Goal: Task Accomplishment & Management: Complete application form

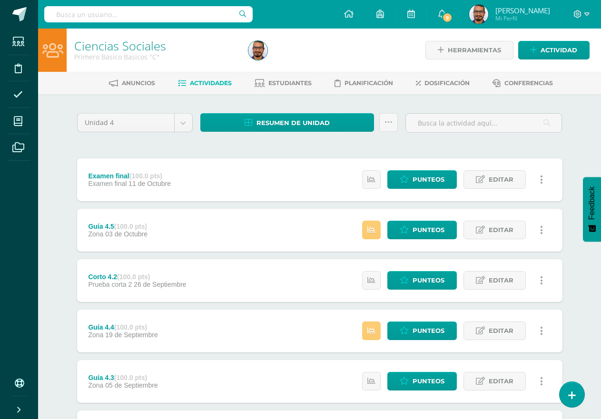
click at [73, 114] on div "Unidad 4 Unidad 1 Unidad 2 Unidad 3 Unidad 4" at bounding box center [134, 126] width 123 height 27
click at [317, 125] on span "Resumen de unidad" at bounding box center [292, 123] width 73 height 18
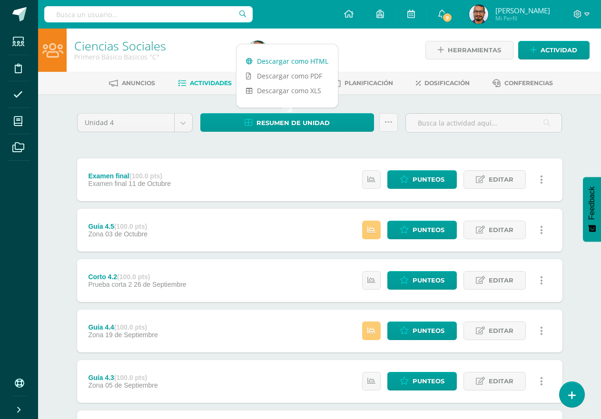
click at [319, 59] on link "Descargar como HTML" at bounding box center [286, 61] width 101 height 15
click at [54, 148] on div "Ciencias Sociales Primero Básico Basicos "C" Herramientas Detalle de asistencia…" at bounding box center [319, 323] width 563 height 589
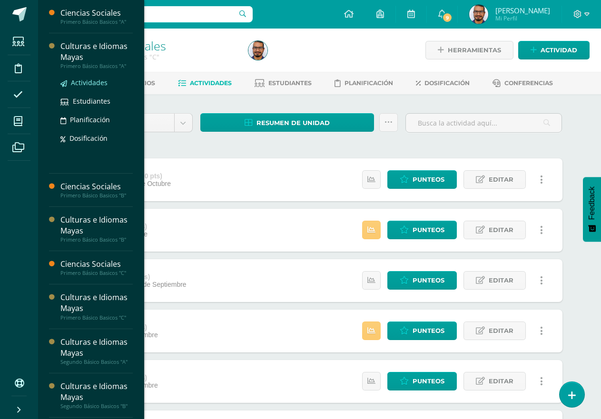
click at [94, 84] on span "Actividades" at bounding box center [89, 82] width 37 height 9
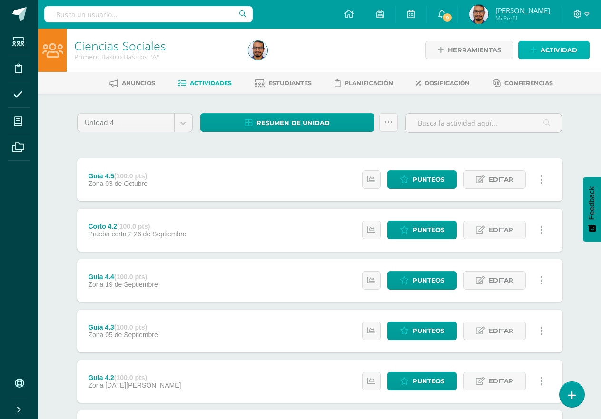
click at [533, 50] on icon at bounding box center [534, 50] width 6 height 8
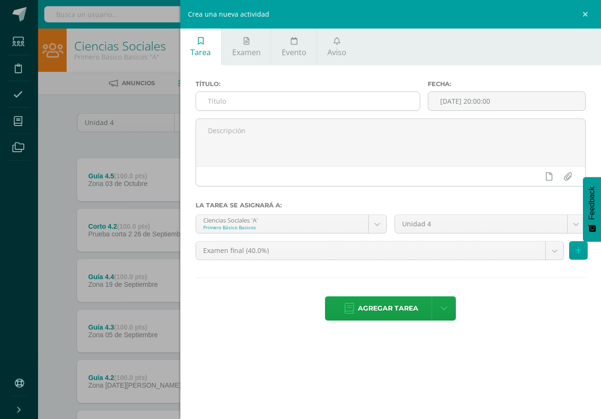
click at [349, 103] on input "text" at bounding box center [308, 101] width 224 height 19
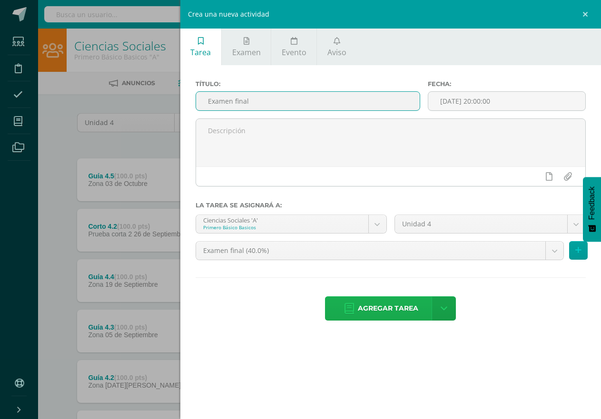
type input "Examen final"
click at [391, 301] on span "Agregar tarea" at bounding box center [388, 308] width 60 height 23
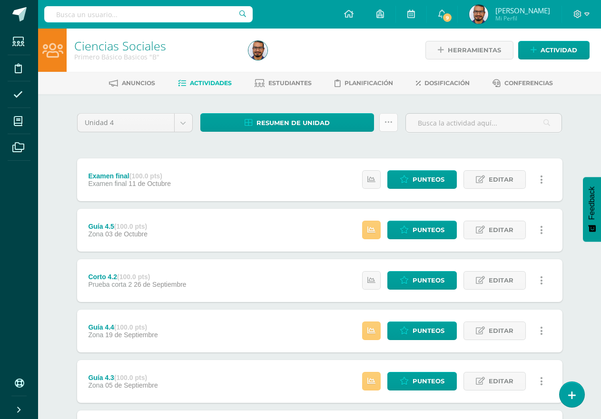
click at [384, 123] on link at bounding box center [388, 122] width 19 height 19
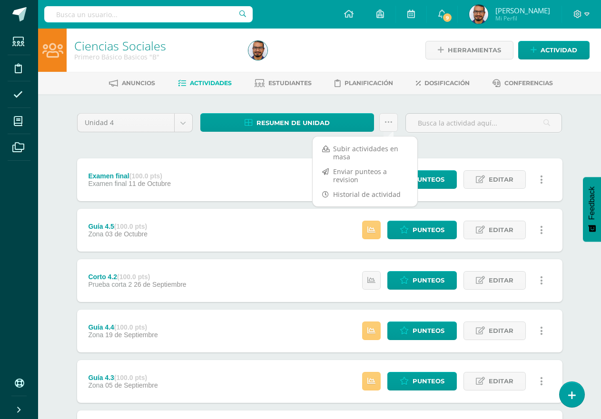
click at [286, 149] on div "Unidad 4 Unidad 1 Unidad 2 Unidad 3 Unidad 4 Resumen de unidad Descargar como H…" at bounding box center [319, 355] width 493 height 485
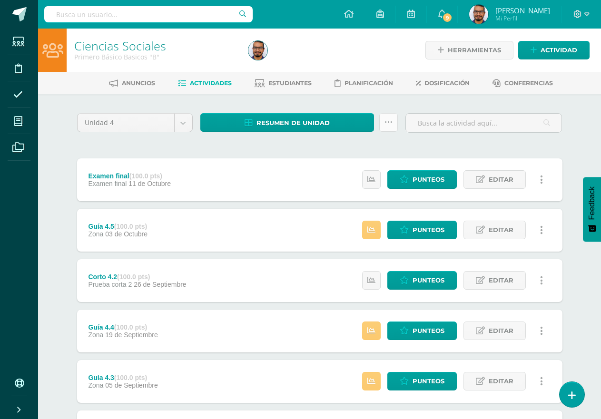
click at [389, 122] on icon at bounding box center [388, 122] width 8 height 8
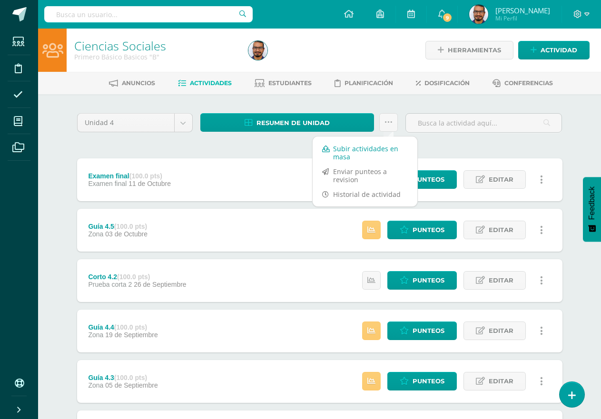
click at [337, 152] on link "Subir actividades en masa" at bounding box center [365, 152] width 105 height 23
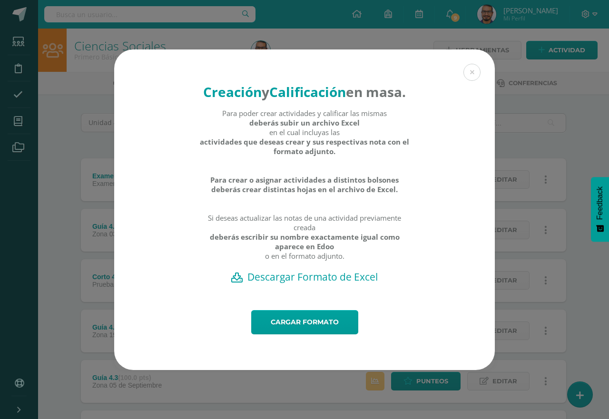
click at [312, 284] on h2 "Descargar Formato de Excel" at bounding box center [304, 276] width 347 height 13
click at [320, 328] on link "Cargar formato" at bounding box center [304, 322] width 107 height 24
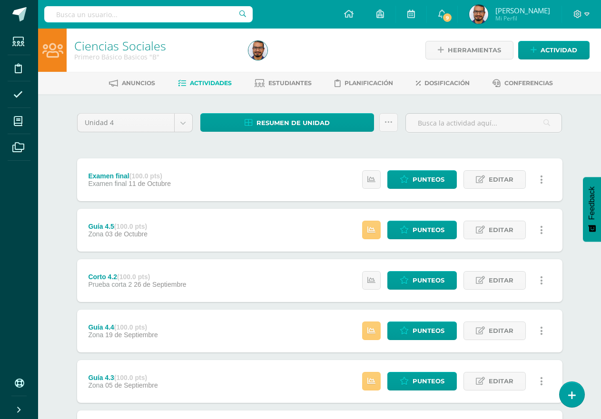
click at [168, 136] on div "Unidad 4 Unidad 1 Unidad 2 Unidad 3 Unidad 4" at bounding box center [134, 126] width 123 height 27
click at [290, 125] on span "Resumen de unidad" at bounding box center [292, 123] width 73 height 18
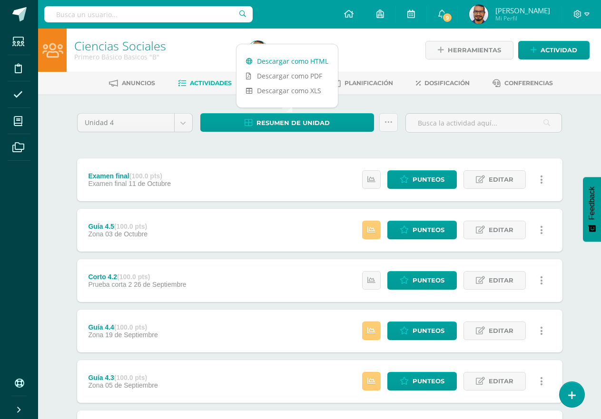
click at [267, 57] on link "Descargar como HTML" at bounding box center [286, 61] width 101 height 15
click at [199, 153] on div "Unidad 4 Unidad 1 Unidad 2 Unidad 3 Unidad 4 Resumen de unidad Subir actividade…" at bounding box center [319, 355] width 493 height 485
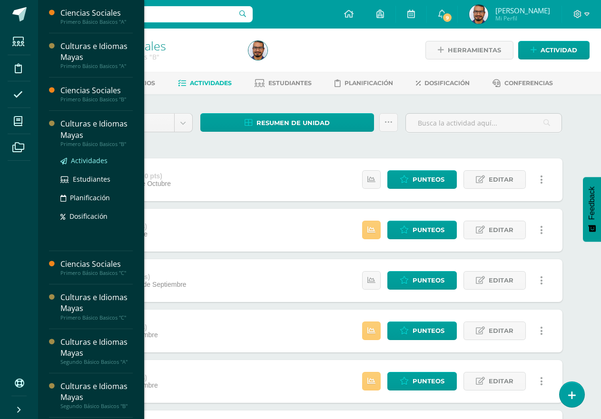
click at [108, 160] on link "Actividades" at bounding box center [96, 160] width 72 height 11
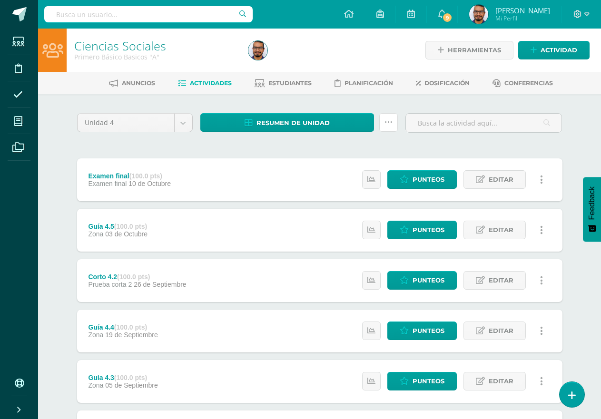
click at [384, 126] on link at bounding box center [388, 122] width 19 height 19
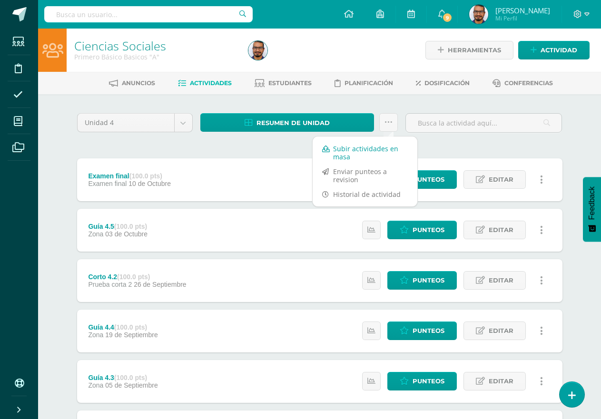
click at [353, 151] on link "Subir actividades en masa" at bounding box center [365, 152] width 105 height 23
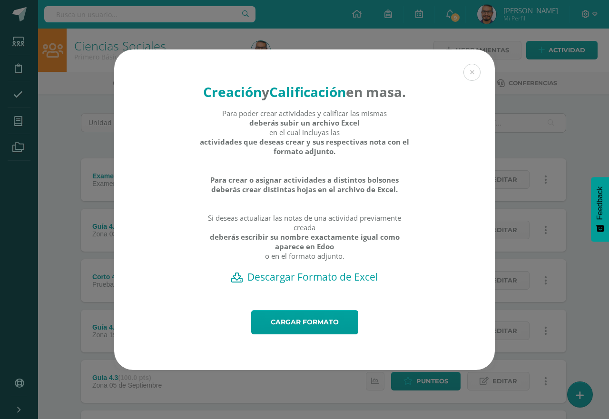
click at [311, 284] on h2 "Descargar Formato de Excel" at bounding box center [304, 276] width 347 height 13
click at [184, 266] on div "Creación y Calificación en masa. Para poder crear actividades y calificar las m…" at bounding box center [304, 179] width 381 height 261
click at [331, 332] on link "Cargar formato" at bounding box center [304, 322] width 107 height 24
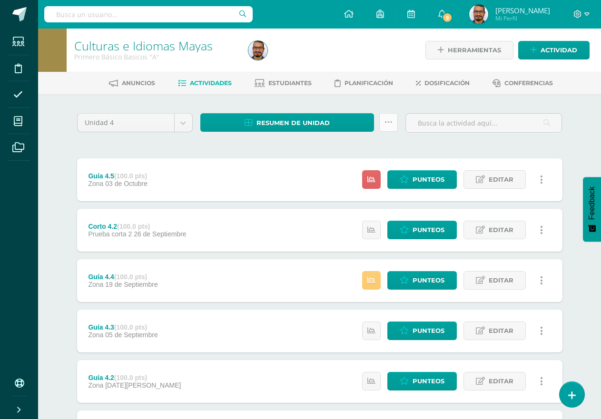
click at [383, 117] on link at bounding box center [388, 122] width 19 height 19
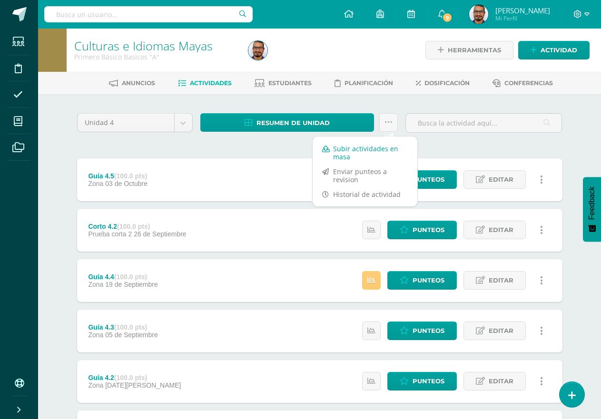
click at [337, 153] on link "Subir actividades en masa" at bounding box center [365, 152] width 105 height 23
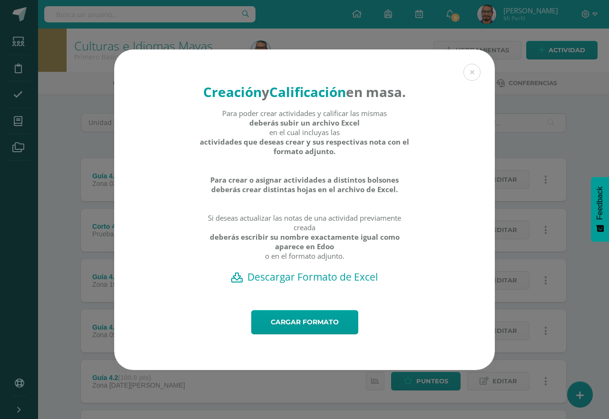
click at [62, 146] on div "Creación y Calificación en masa. Para poder crear actividades y calificar las m…" at bounding box center [304, 209] width 601 height 321
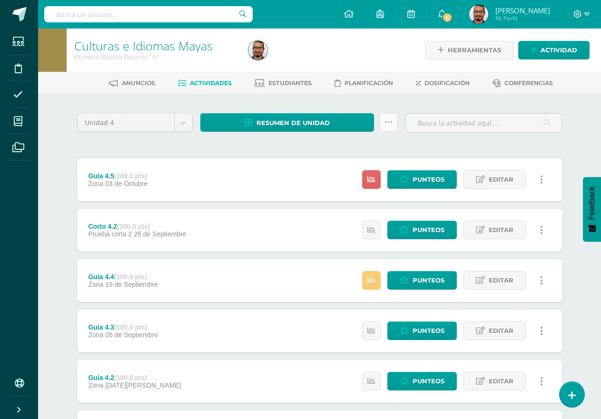
click at [390, 125] on icon at bounding box center [388, 122] width 8 height 8
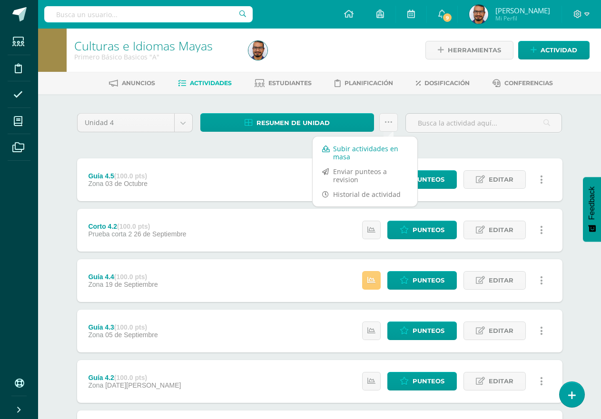
click at [366, 149] on link "Subir actividades en masa" at bounding box center [365, 152] width 105 height 23
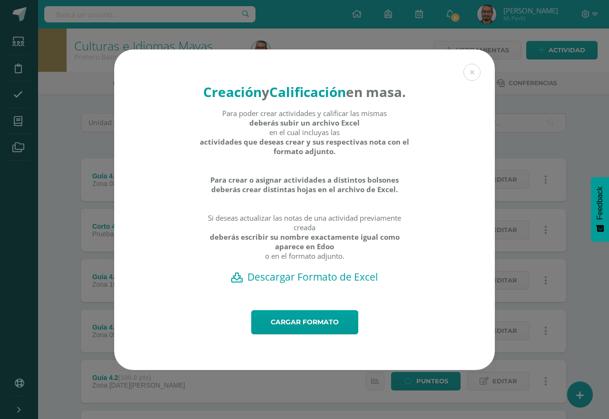
click at [313, 284] on h2 "Descargar Formato de Excel" at bounding box center [304, 276] width 347 height 13
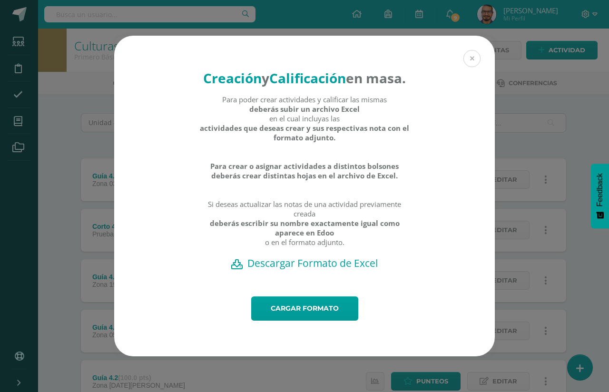
click at [465, 50] on button at bounding box center [471, 58] width 17 height 17
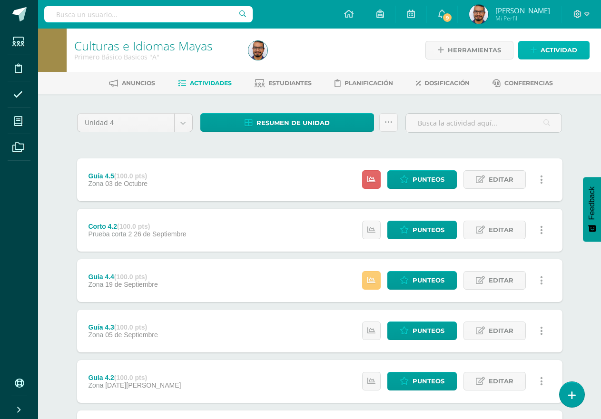
click at [555, 53] on span "Actividad" at bounding box center [559, 50] width 37 height 18
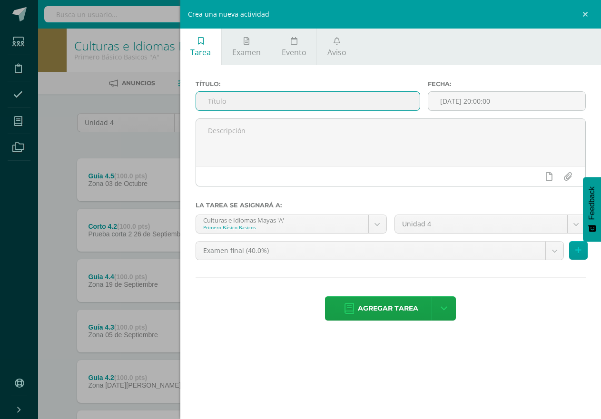
click at [302, 106] on input "text" at bounding box center [308, 101] width 224 height 19
type input "Examen final"
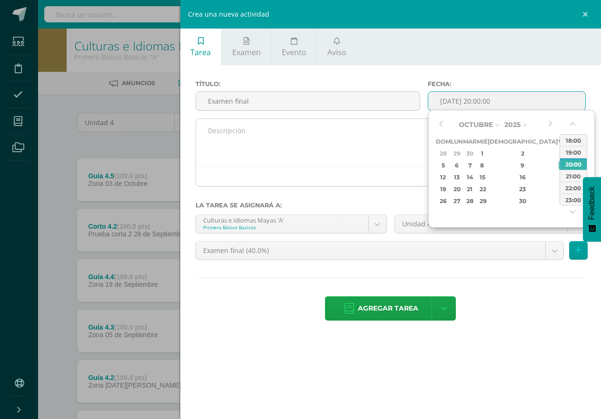
type input "2025-10-10 20:00"
click at [371, 138] on textarea at bounding box center [390, 143] width 389 height 48
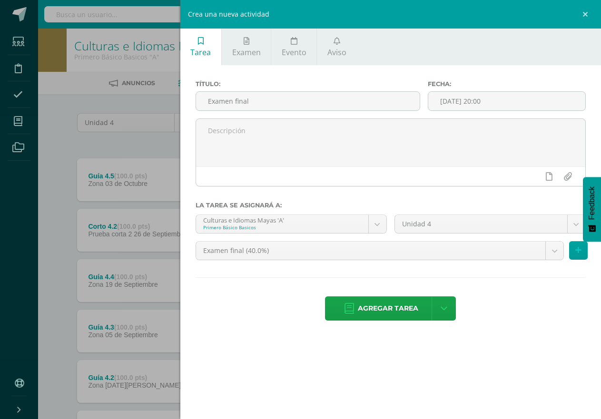
drag, startPoint x: 360, startPoint y: 308, endPoint x: 118, endPoint y: 419, distance: 265.7
click at [361, 308] on span "Agregar tarea" at bounding box center [388, 308] width 60 height 23
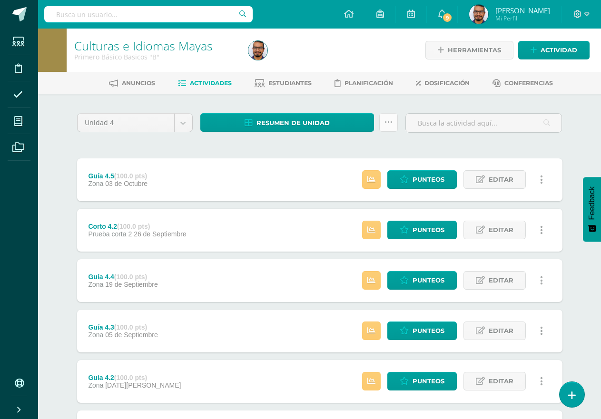
click at [384, 120] on link at bounding box center [388, 122] width 19 height 19
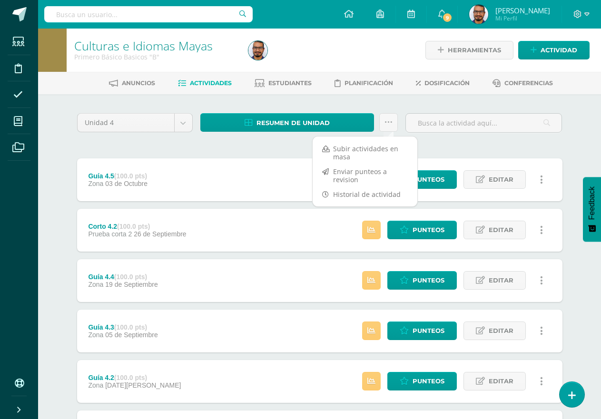
click at [239, 153] on div "Unidad 4 Unidad 1 Unidad 2 Unidad 3 Unidad 4 Resumen de unidad Descargar como H…" at bounding box center [319, 330] width 493 height 435
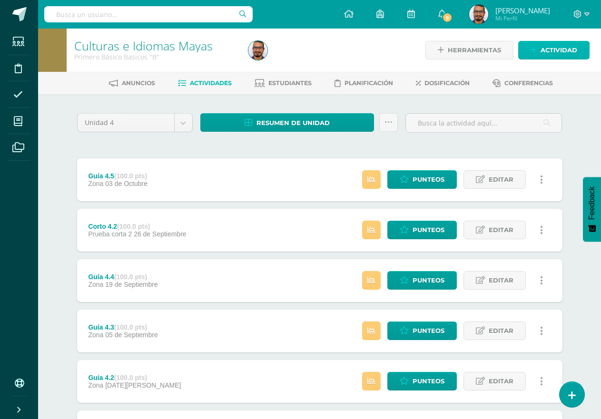
click at [562, 46] on span "Actividad" at bounding box center [559, 50] width 37 height 18
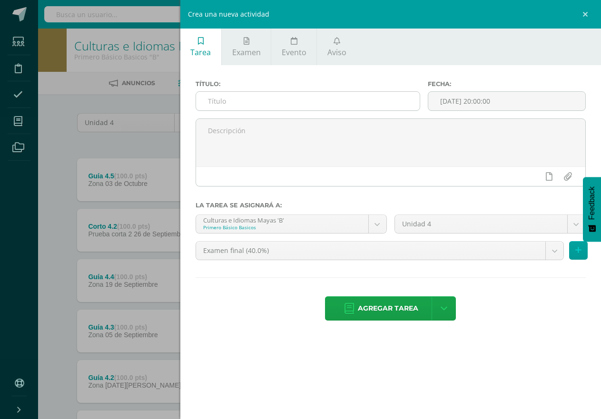
click at [275, 109] on div at bounding box center [308, 101] width 225 height 20
click at [276, 107] on input "text" at bounding box center [308, 101] width 224 height 19
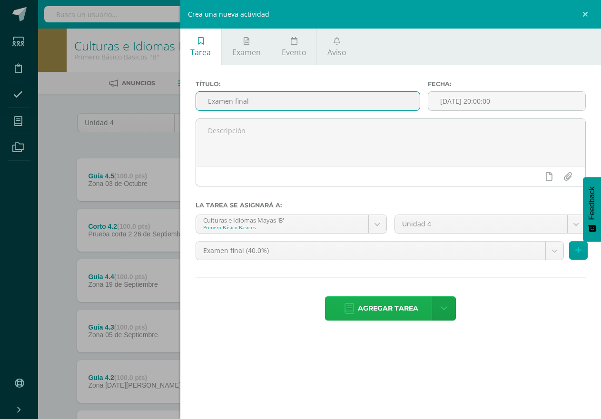
type input "Examen final"
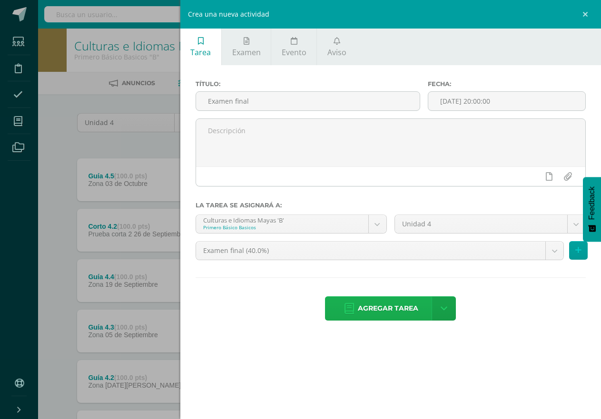
click at [353, 298] on link "Agregar tarea" at bounding box center [381, 308] width 112 height 24
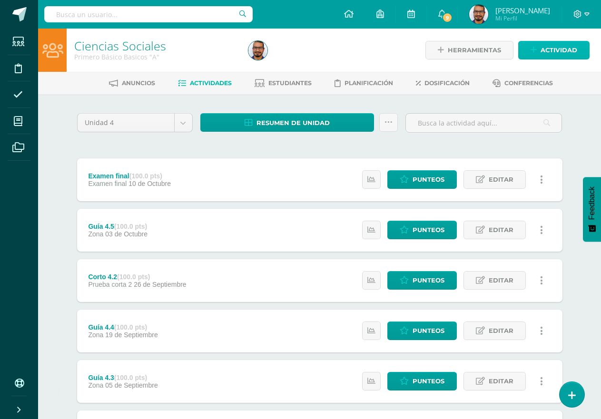
click at [546, 50] on span "Actividad" at bounding box center [559, 50] width 37 height 18
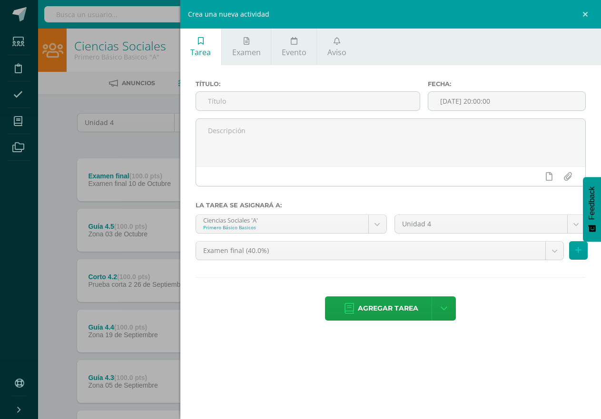
drag, startPoint x: 88, startPoint y: 145, endPoint x: 69, endPoint y: 147, distance: 19.1
click at [87, 146] on div "Crea una nueva actividad Tarea Examen Evento Aviso Título: Fecha: 2025-10-10 20…" at bounding box center [300, 209] width 601 height 419
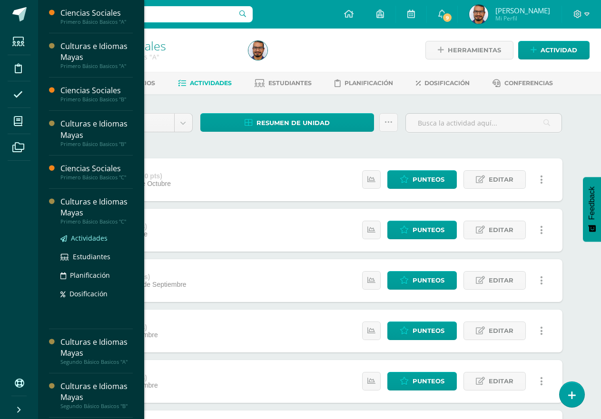
click at [96, 241] on span "Actividades" at bounding box center [89, 238] width 37 height 9
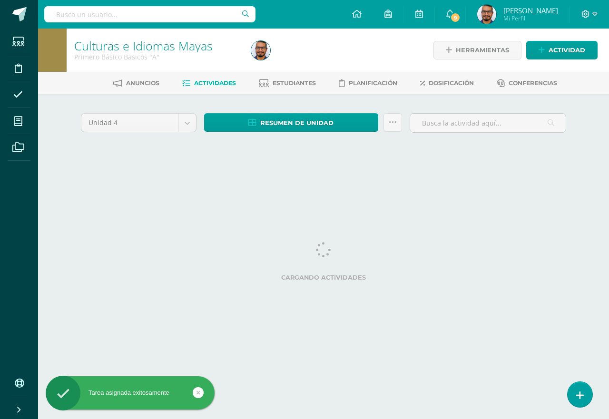
click at [304, 4] on div "Configuración Cerrar sesión José Pablo Mi Perfil 9 9 Avisos 156 avisos sin leer…" at bounding box center [323, 14] width 571 height 29
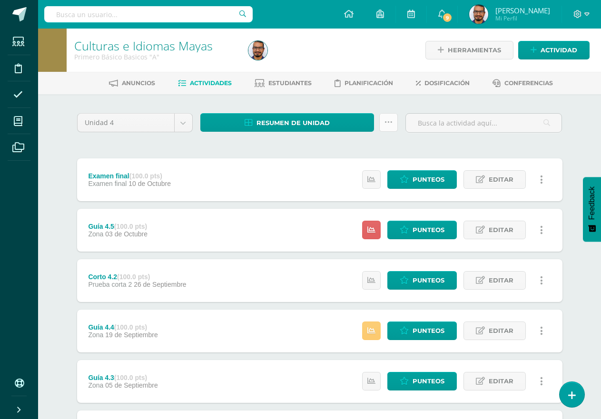
click at [384, 124] on link at bounding box center [388, 122] width 19 height 19
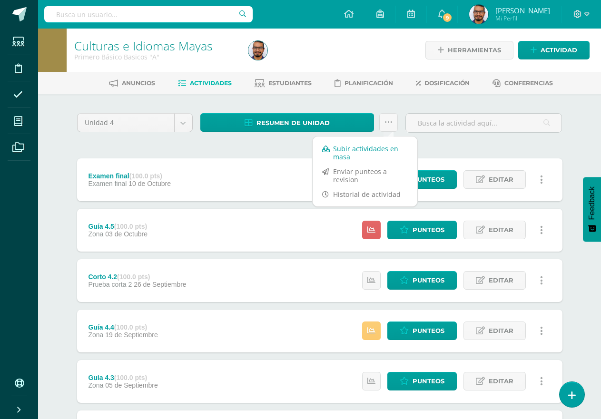
click at [354, 150] on link "Subir actividades en masa" at bounding box center [365, 152] width 105 height 23
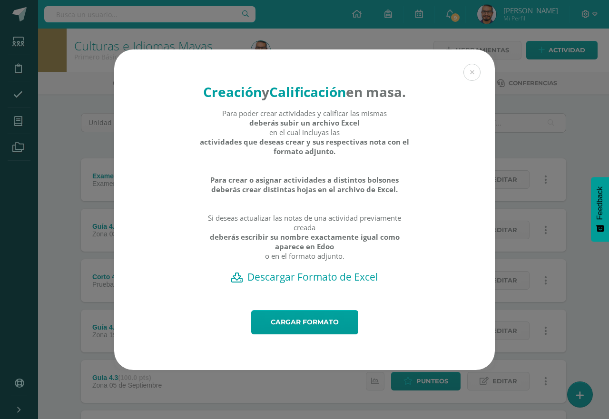
click at [297, 284] on h2 "Descargar Formato de Excel" at bounding box center [304, 276] width 347 height 13
drag, startPoint x: 145, startPoint y: 161, endPoint x: 164, endPoint y: 189, distance: 34.6
click at [145, 160] on div "Creación y Calificación en masa. Para poder crear actividades y calificar las m…" at bounding box center [304, 179] width 381 height 261
click at [319, 332] on link "Cargar formato" at bounding box center [304, 322] width 107 height 24
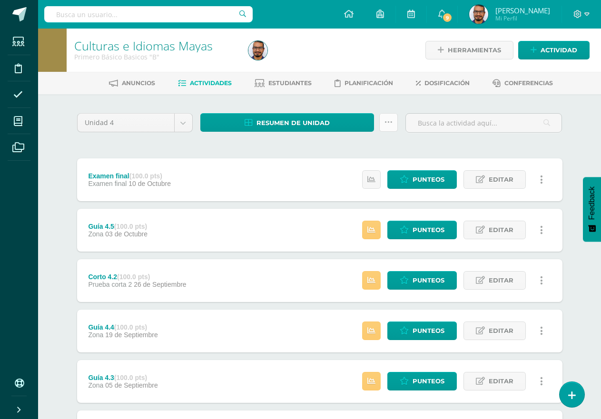
click at [386, 125] on icon at bounding box center [388, 122] width 8 height 8
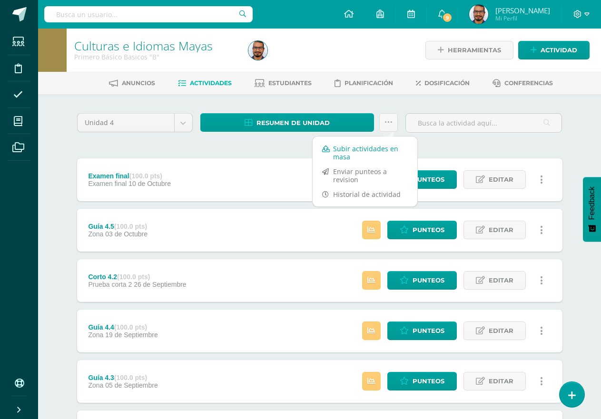
click at [353, 152] on link "Subir actividades en masa" at bounding box center [365, 152] width 105 height 23
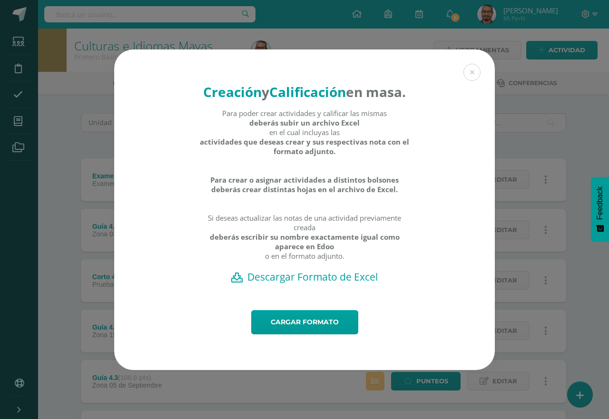
click at [276, 284] on h2 "Descargar Formato de Excel" at bounding box center [304, 276] width 347 height 13
click at [332, 328] on link "Cargar formato" at bounding box center [304, 322] width 107 height 24
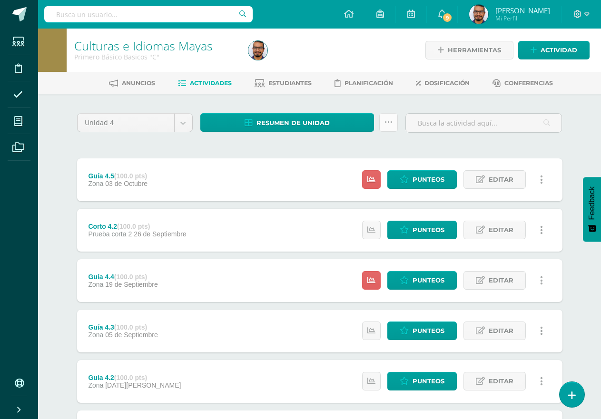
click at [383, 121] on link at bounding box center [388, 122] width 19 height 19
click at [551, 55] on span "Actividad" at bounding box center [559, 50] width 37 height 18
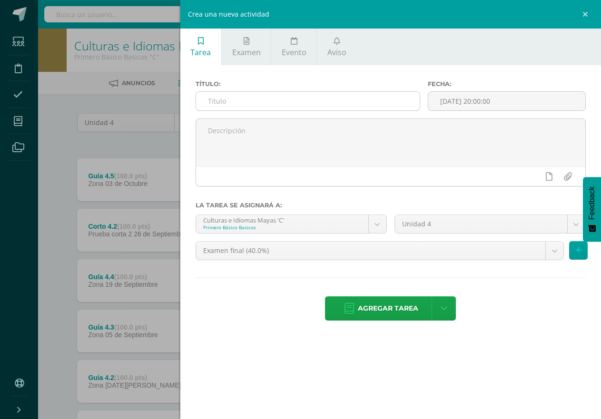
click at [307, 98] on input "text" at bounding box center [308, 101] width 224 height 19
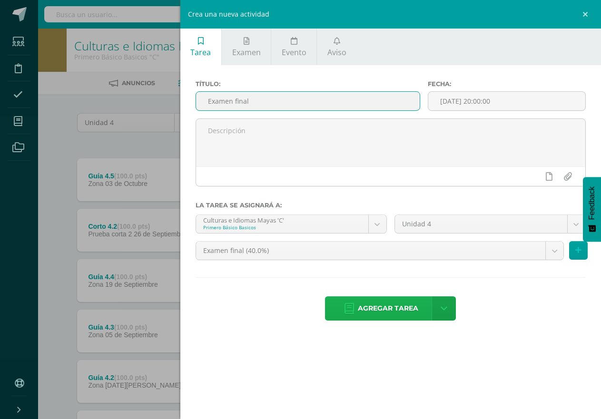
type input "Examen final"
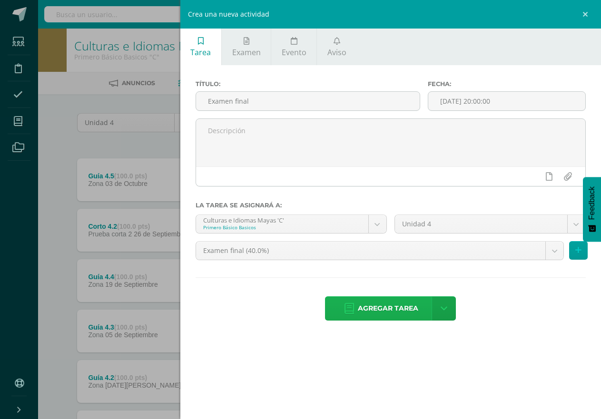
click at [360, 308] on span "Agregar tarea" at bounding box center [388, 308] width 60 height 23
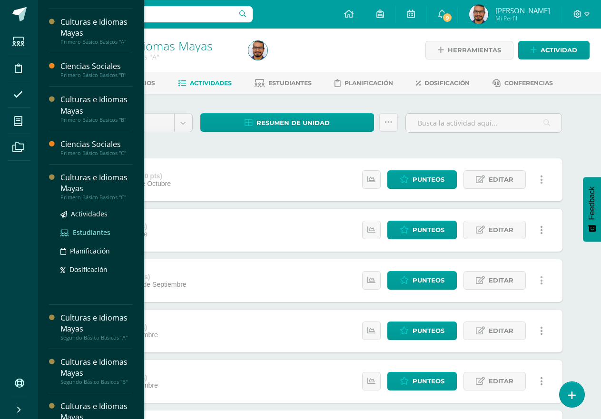
scroll to position [48, 0]
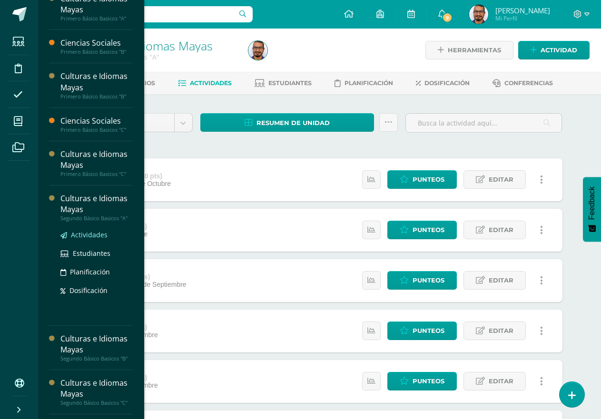
click at [93, 239] on span "Actividades" at bounding box center [89, 234] width 37 height 9
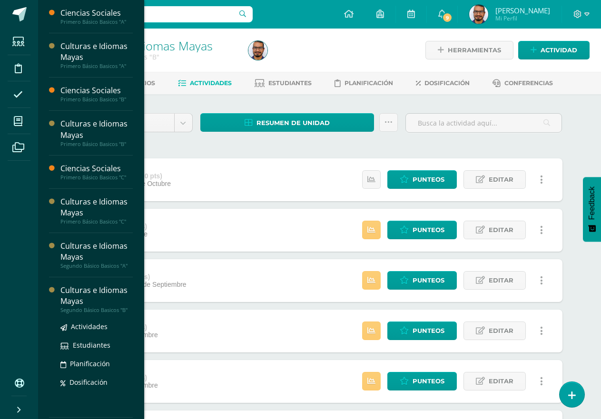
scroll to position [48, 0]
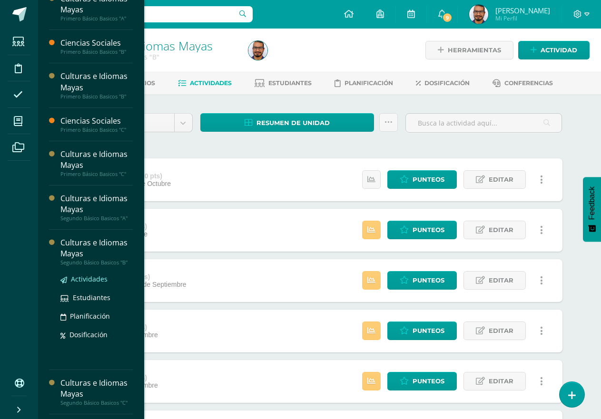
click at [93, 278] on span "Actividades" at bounding box center [89, 279] width 37 height 9
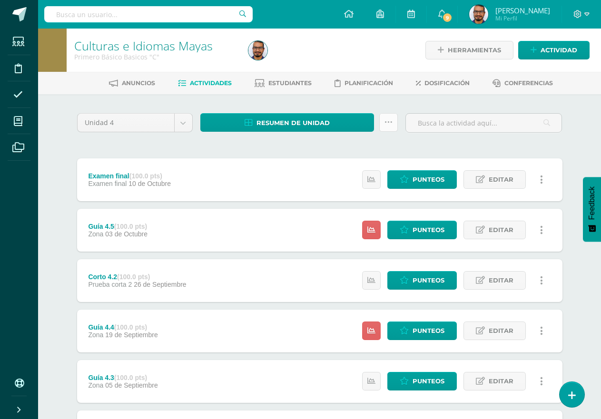
click at [384, 121] on link at bounding box center [388, 122] width 19 height 19
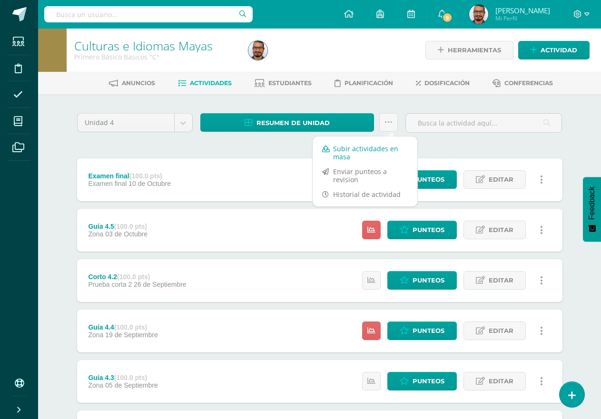
click at [353, 147] on link "Subir actividades en masa" at bounding box center [365, 152] width 105 height 23
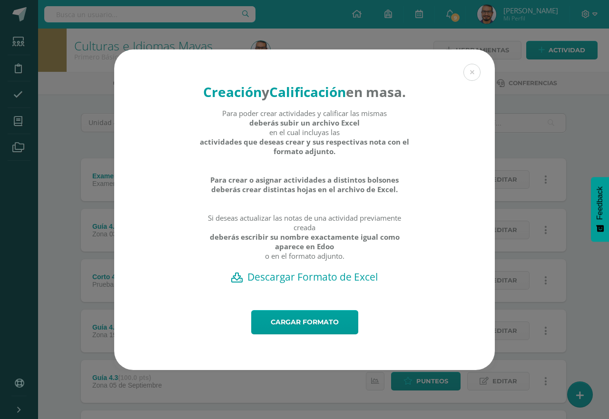
click at [299, 284] on h2 "Descargar Formato de Excel" at bounding box center [304, 276] width 347 height 13
click at [195, 82] on div "Creación y Calificación en masa. Para poder crear actividades y calificar las m…" at bounding box center [304, 179] width 381 height 261
click at [308, 320] on link "Cargar formato" at bounding box center [304, 322] width 107 height 24
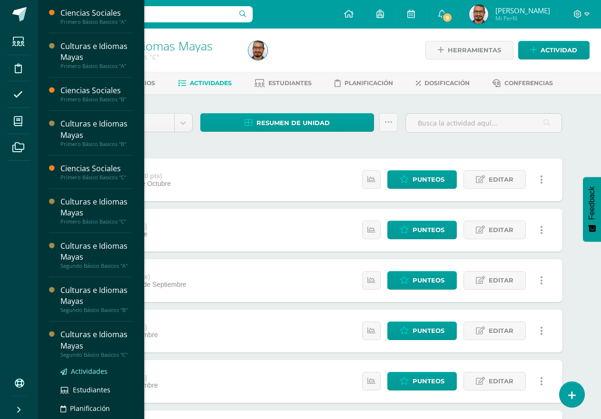
click at [88, 369] on span "Actividades" at bounding box center [89, 371] width 37 height 9
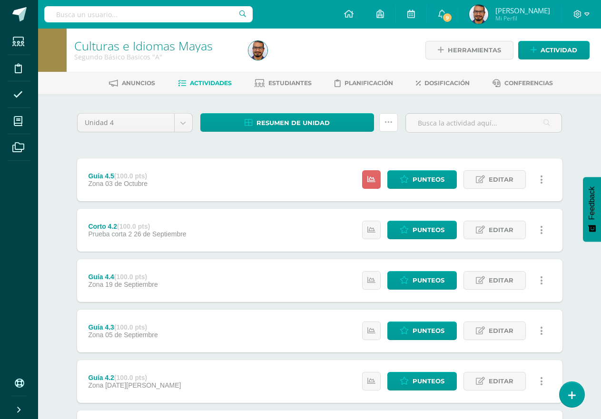
click at [388, 124] on icon at bounding box center [388, 122] width 8 height 8
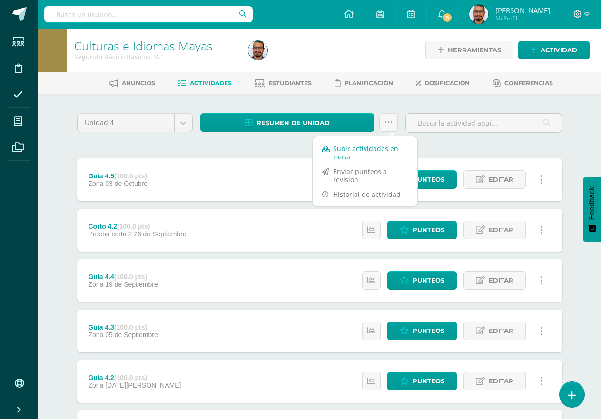
click at [356, 157] on link "Subir actividades en masa" at bounding box center [365, 152] width 105 height 23
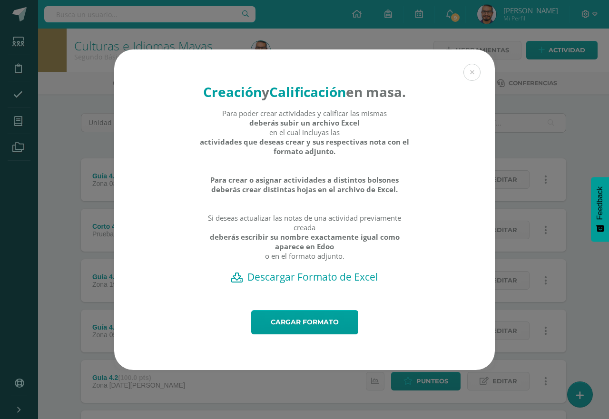
drag, startPoint x: 456, startPoint y: 60, endPoint x: 461, endPoint y: 64, distance: 5.8
click at [458, 62] on div "Creación y Calificación en masa. Para poder crear actividades y calificar las m…" at bounding box center [304, 179] width 381 height 261
click at [472, 67] on button at bounding box center [471, 72] width 17 height 17
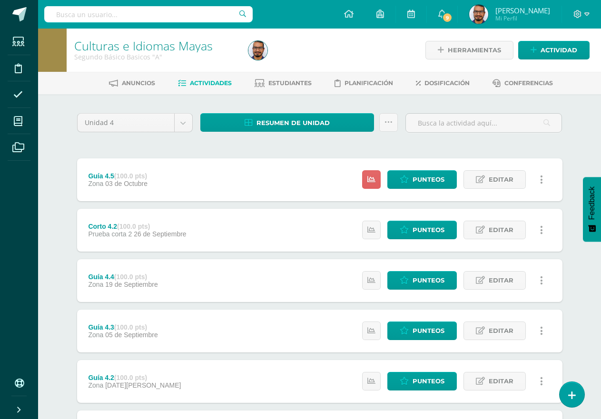
click at [559, 60] on div "Herramientas Detalle de asistencias Actividad" at bounding box center [506, 50] width 167 height 43
click at [562, 51] on span "Actividad" at bounding box center [559, 50] width 37 height 18
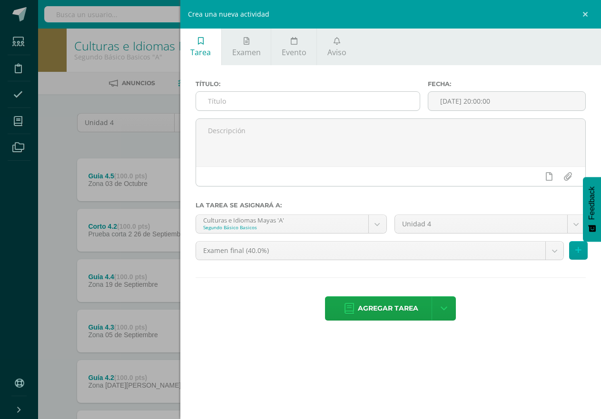
click at [345, 96] on input "text" at bounding box center [308, 101] width 224 height 19
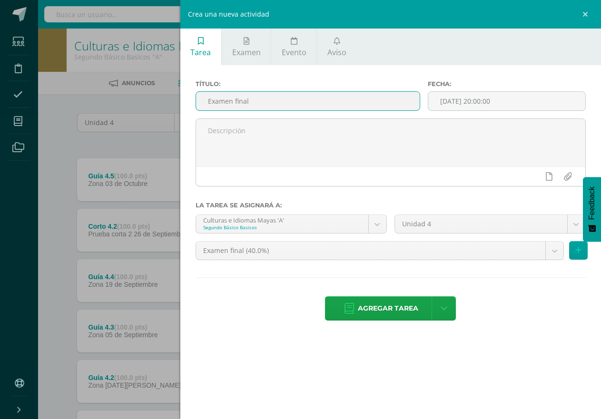
type input "Examen final"
click at [416, 315] on span "Agregar tarea" at bounding box center [388, 308] width 60 height 23
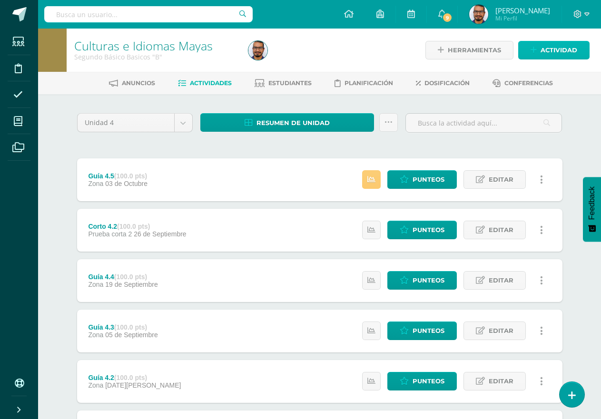
click at [559, 42] on span "Actividad" at bounding box center [559, 50] width 37 height 18
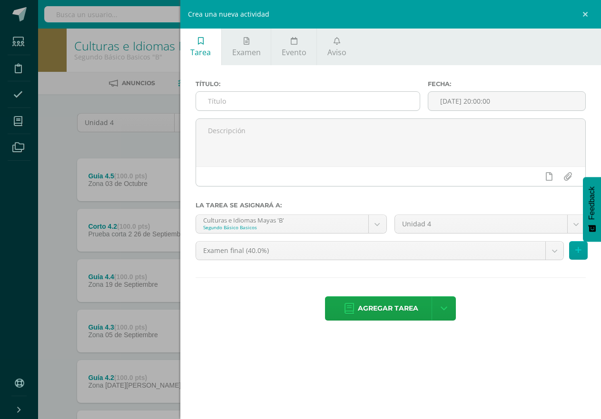
click at [360, 105] on input "text" at bounding box center [308, 101] width 224 height 19
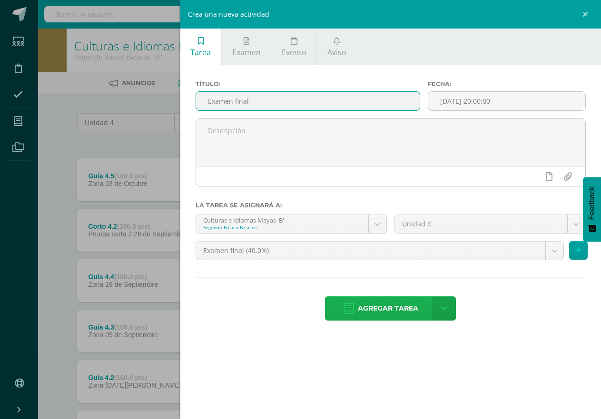
type input "Examen final"
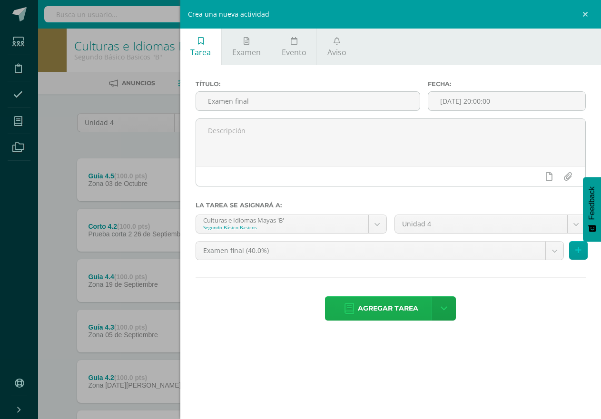
click at [391, 305] on span "Agregar tarea" at bounding box center [388, 308] width 60 height 23
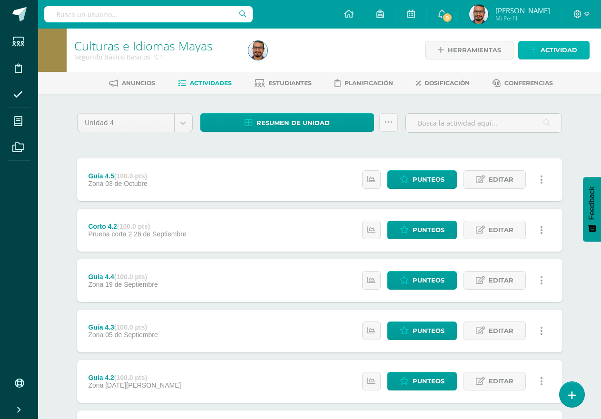
click at [556, 44] on span "Actividad" at bounding box center [559, 50] width 37 height 18
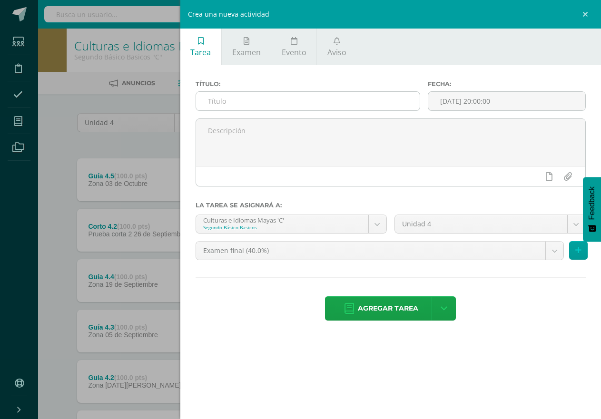
click at [312, 108] on input "text" at bounding box center [308, 101] width 224 height 19
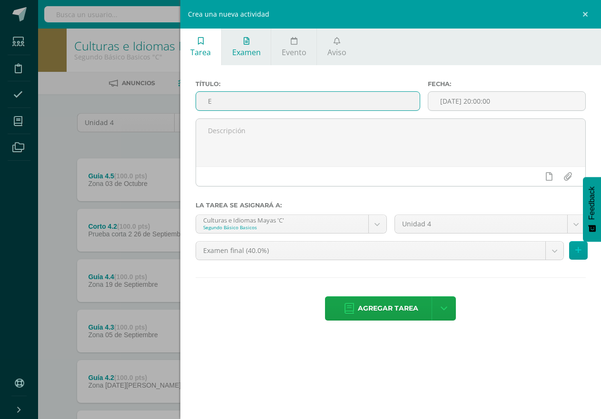
type input "E"
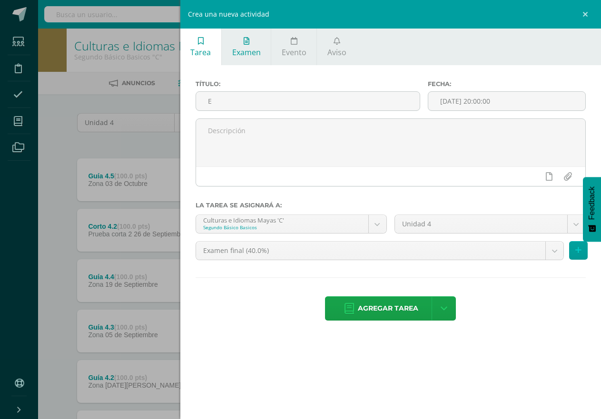
click at [251, 53] on span "Examen" at bounding box center [246, 52] width 29 height 10
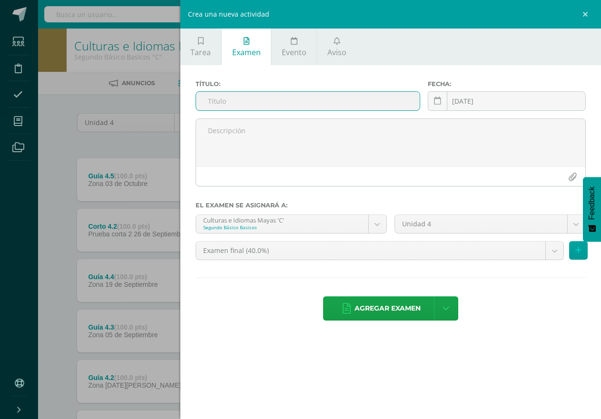
click at [251, 102] on input "text" at bounding box center [308, 101] width 224 height 19
type input "Examen final"
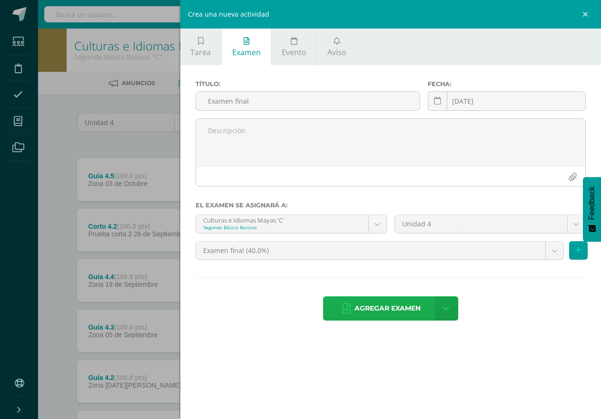
click at [358, 305] on span "Agregar examen" at bounding box center [387, 308] width 66 height 23
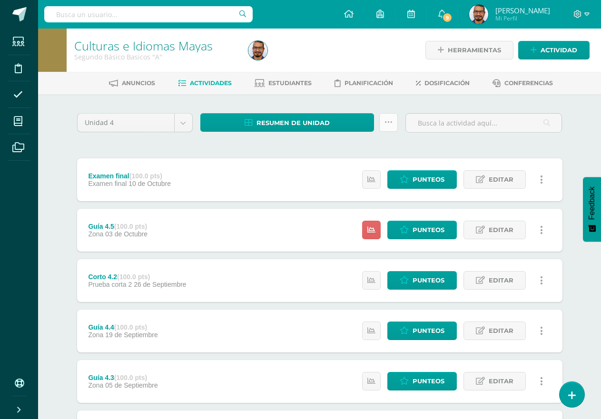
click at [390, 119] on icon at bounding box center [388, 122] width 8 height 8
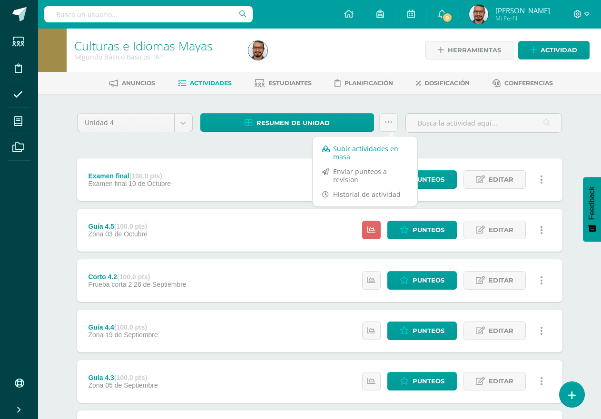
click at [372, 149] on link "Subir actividades en masa" at bounding box center [365, 152] width 105 height 23
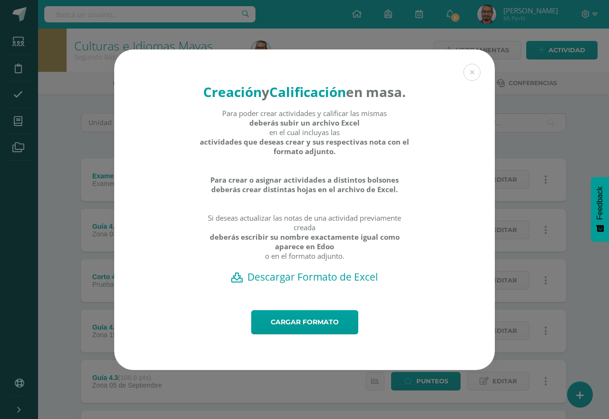
click at [313, 284] on h2 "Descargar Formato de Excel" at bounding box center [304, 276] width 347 height 13
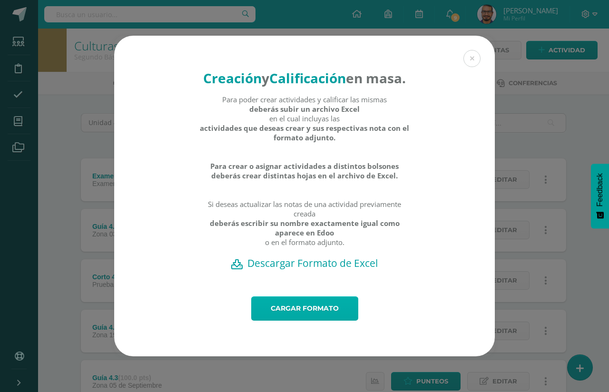
click at [297, 321] on link "Cargar formato" at bounding box center [304, 308] width 107 height 24
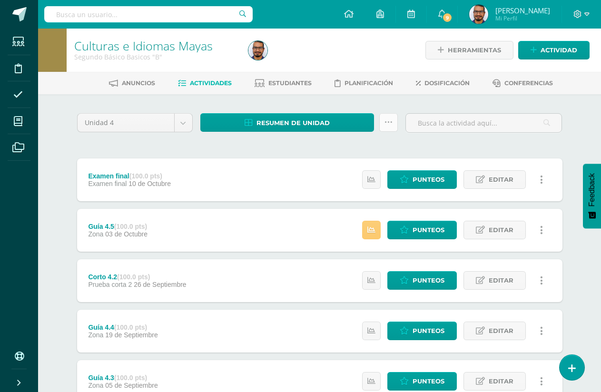
click at [393, 130] on link at bounding box center [388, 122] width 19 height 19
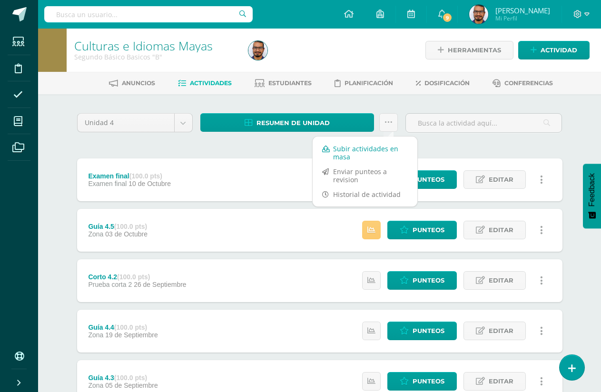
click at [352, 152] on link "Subir actividades en masa" at bounding box center [365, 152] width 105 height 23
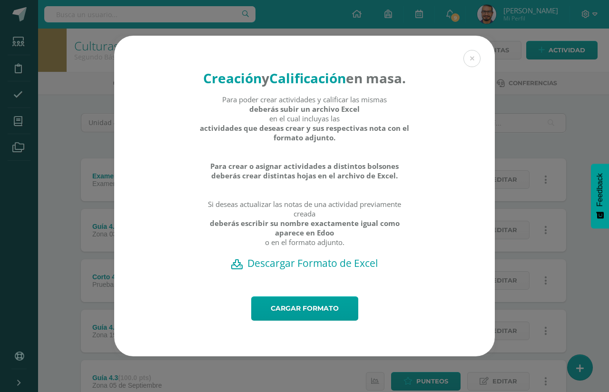
click at [322, 270] on h2 "Descargar Formato de Excel" at bounding box center [304, 262] width 347 height 13
click at [325, 321] on link "Cargar formato" at bounding box center [304, 308] width 107 height 24
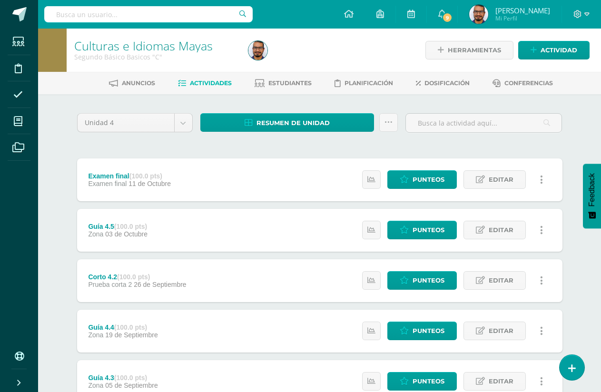
click at [227, 149] on div "Unidad 4 Unidad 1 Unidad 2 Unidad 3 Unidad 4 Resumen de unidad Descargar como H…" at bounding box center [319, 355] width 493 height 485
click at [381, 119] on link at bounding box center [388, 122] width 19 height 19
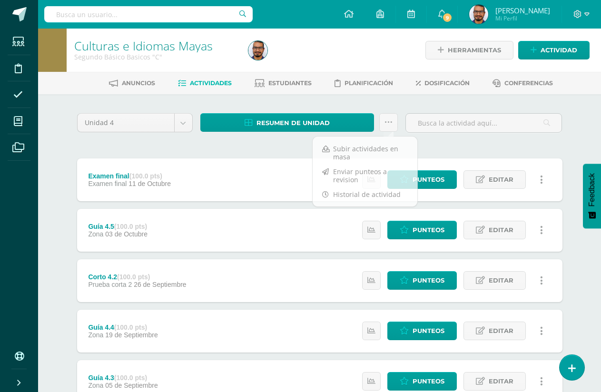
click at [296, 34] on div at bounding box center [334, 50] width 178 height 43
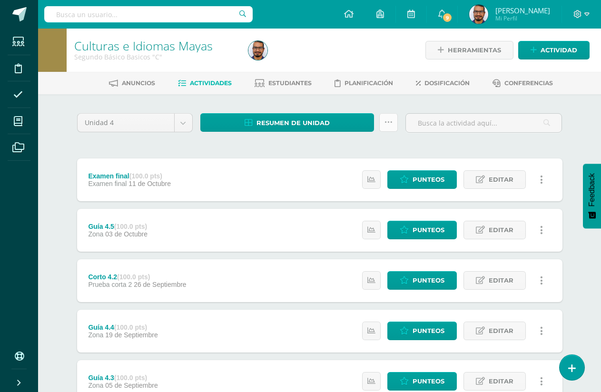
click at [388, 121] on icon at bounding box center [388, 122] width 8 height 8
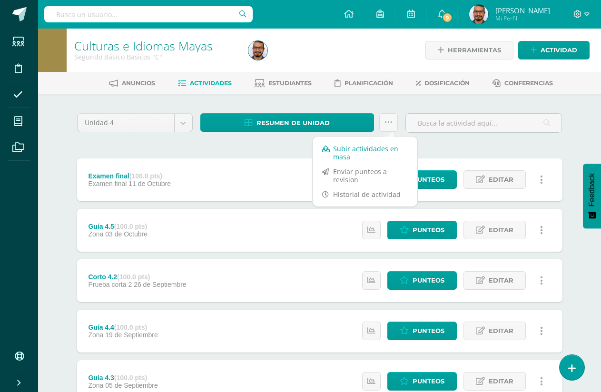
click at [355, 148] on link "Subir actividades en masa" at bounding box center [365, 152] width 105 height 23
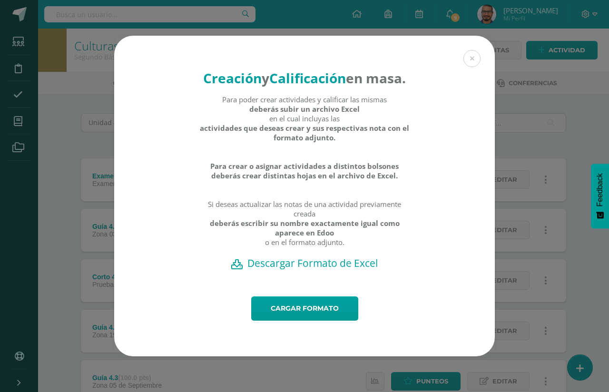
click at [327, 270] on h2 "Descargar Formato de Excel" at bounding box center [304, 262] width 347 height 13
click at [185, 107] on div "Creación y Calificación en masa. Para poder crear actividades y calificar las m…" at bounding box center [304, 166] width 381 height 261
click at [326, 321] on link "Cargar formato" at bounding box center [304, 308] width 107 height 24
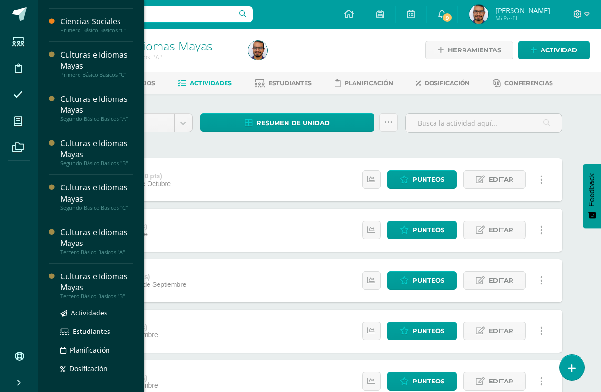
scroll to position [238, 0]
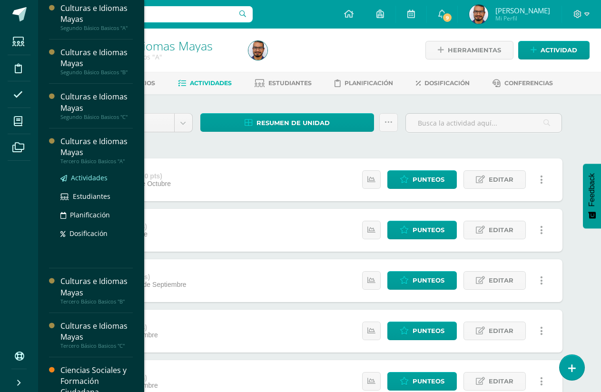
click at [93, 174] on span "Actividades" at bounding box center [89, 177] width 37 height 9
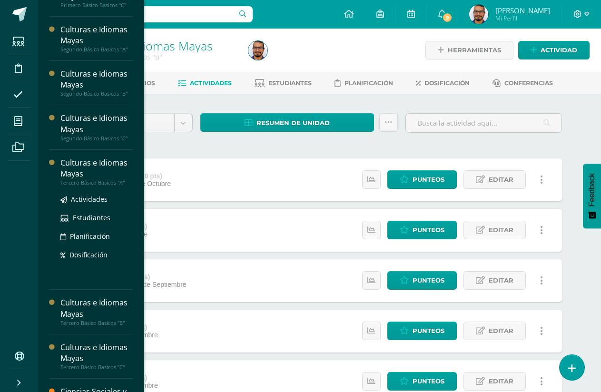
scroll to position [238, 0]
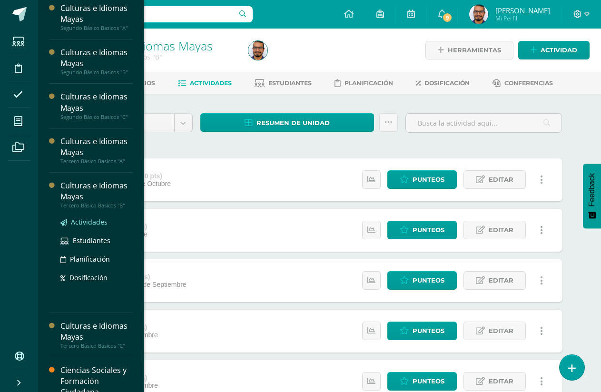
click at [84, 226] on span "Actividades" at bounding box center [89, 221] width 37 height 9
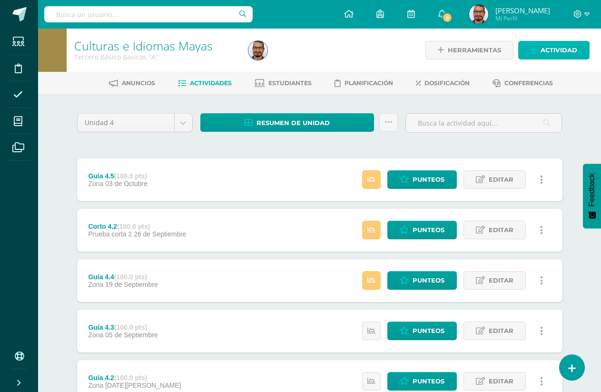
click at [550, 49] on span "Actividad" at bounding box center [559, 50] width 37 height 18
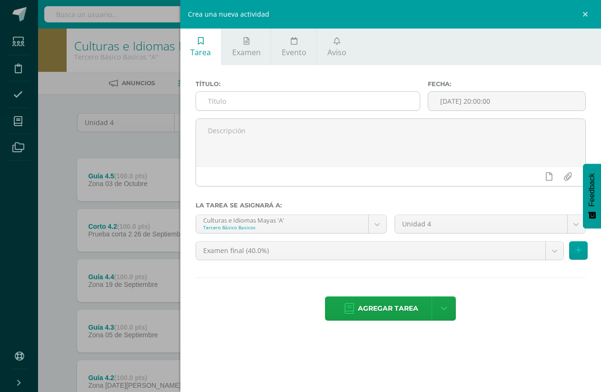
click at [373, 94] on input "text" at bounding box center [308, 101] width 224 height 19
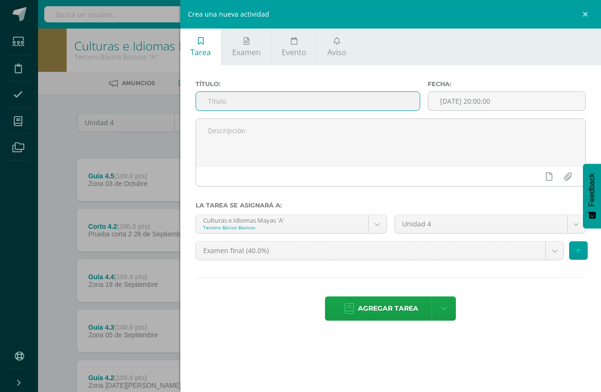
drag, startPoint x: 253, startPoint y: 43, endPoint x: 262, endPoint y: 79, distance: 37.4
click at [252, 43] on link "Examen" at bounding box center [246, 47] width 49 height 37
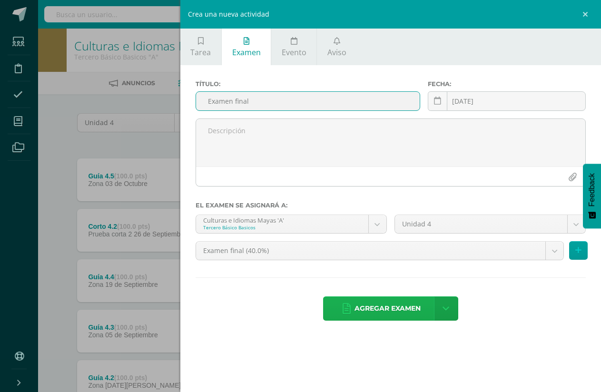
type input "Examen final"
drag, startPoint x: 361, startPoint y: 307, endPoint x: 151, endPoint y: 0, distance: 371.5
click at [361, 307] on span "Agregar examen" at bounding box center [387, 308] width 66 height 23
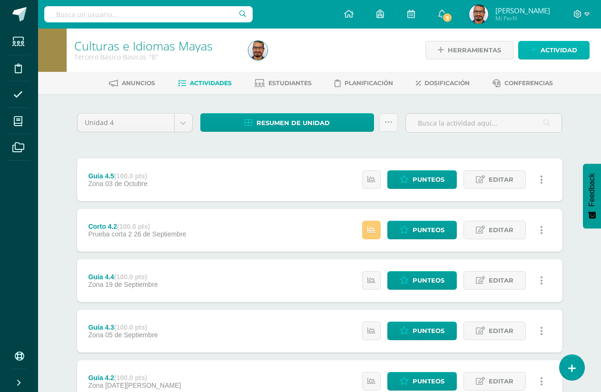
click at [553, 48] on span "Actividad" at bounding box center [559, 50] width 37 height 18
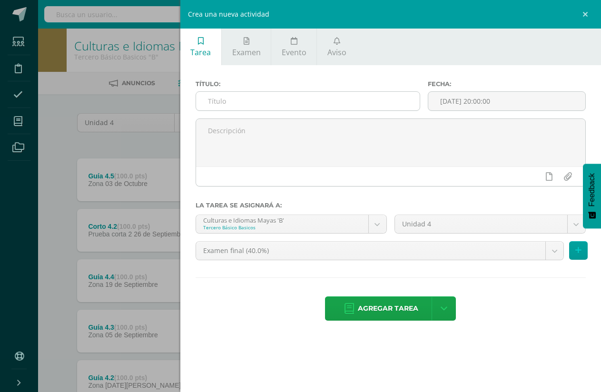
click at [336, 101] on input "text" at bounding box center [308, 101] width 224 height 19
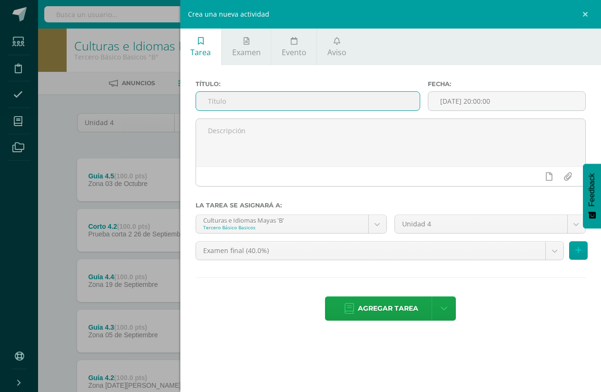
click at [248, 47] on span "Examen" at bounding box center [246, 52] width 29 height 10
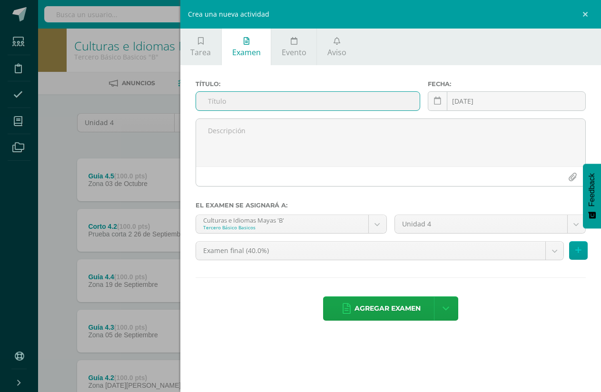
click at [275, 105] on input "text" at bounding box center [308, 101] width 224 height 19
type input "Examen final"
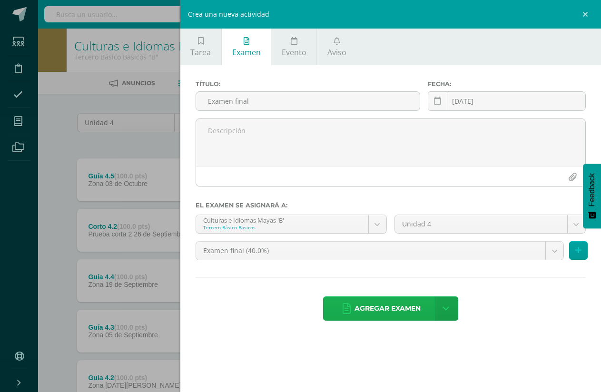
click at [364, 307] on span "Agregar examen" at bounding box center [387, 308] width 66 height 23
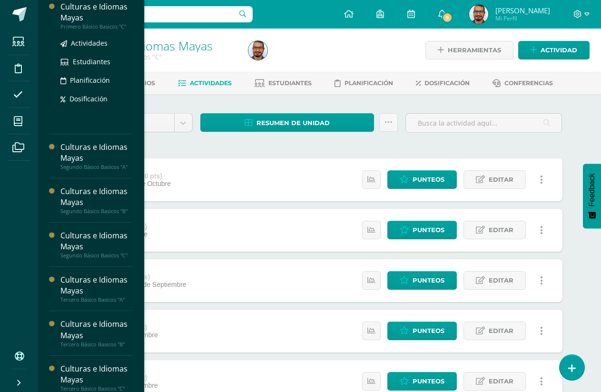
scroll to position [285, 0]
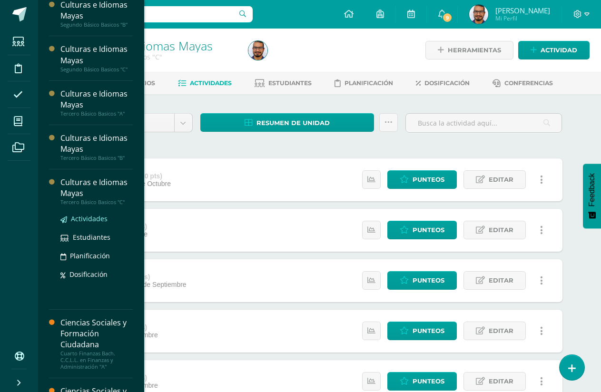
click at [95, 220] on span "Actividades" at bounding box center [89, 218] width 37 height 9
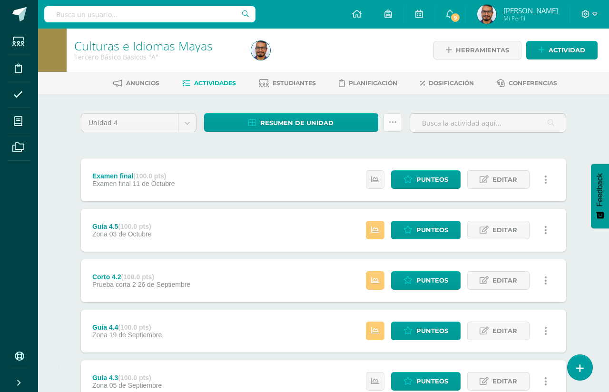
click at [389, 121] on icon at bounding box center [393, 122] width 8 height 8
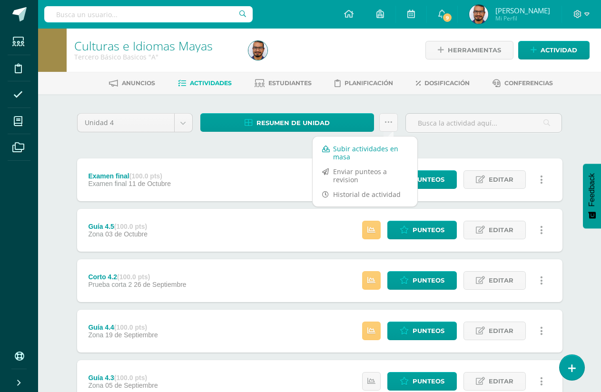
click at [368, 148] on link "Subir actividades en masa" at bounding box center [365, 152] width 105 height 23
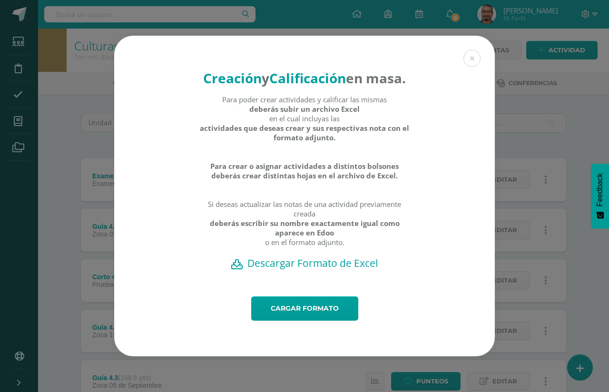
click at [315, 270] on h2 "Descargar Formato de Excel" at bounding box center [304, 262] width 347 height 13
click at [227, 117] on div "Para poder crear actividades y calificar las mismas deberás subir un archivo Ex…" at bounding box center [304, 176] width 211 height 162
click at [295, 309] on link "Cargar formato" at bounding box center [304, 308] width 107 height 24
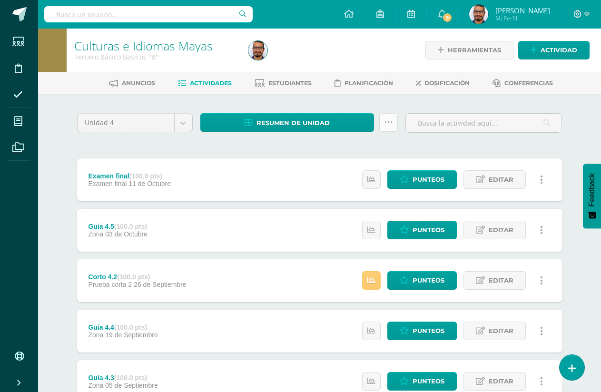
click at [380, 119] on link at bounding box center [388, 122] width 19 height 19
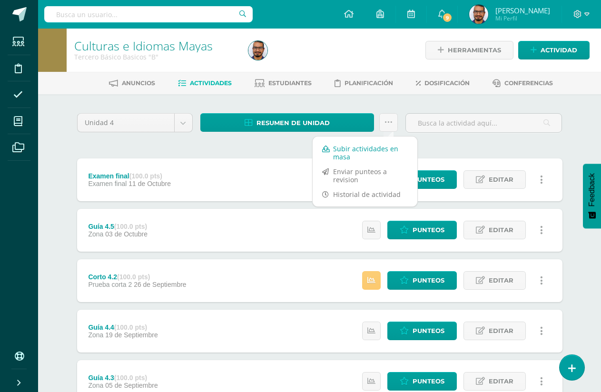
click at [370, 146] on link "Subir actividades en masa" at bounding box center [365, 152] width 105 height 23
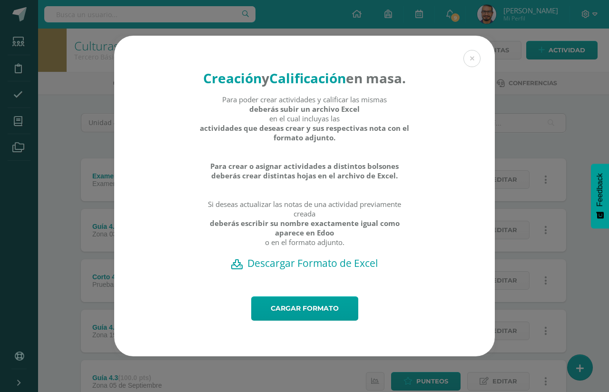
click at [307, 270] on h2 "Descargar Formato de Excel" at bounding box center [304, 262] width 347 height 13
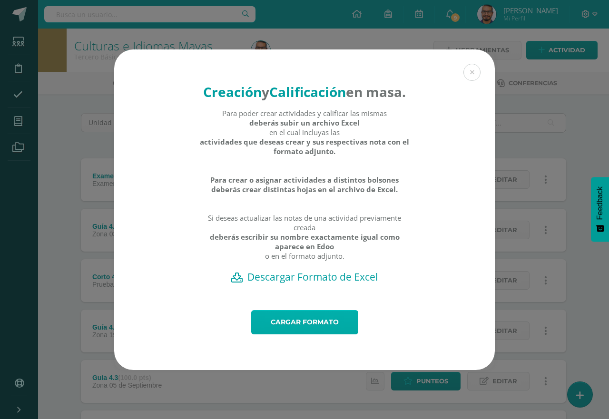
click at [317, 332] on link "Cargar formato" at bounding box center [304, 322] width 107 height 24
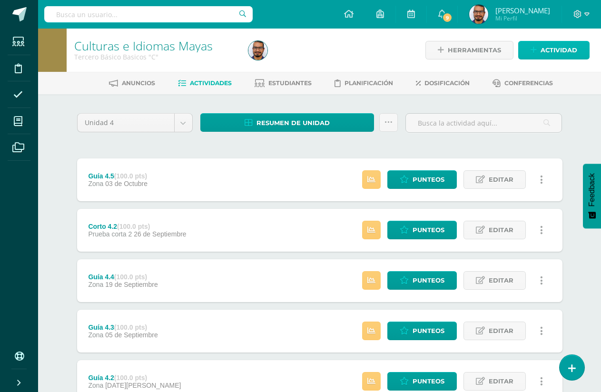
click at [554, 52] on span "Actividad" at bounding box center [559, 50] width 37 height 18
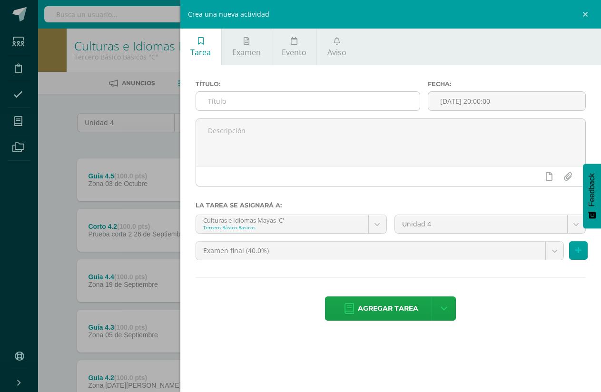
click at [342, 96] on input "text" at bounding box center [308, 101] width 224 height 19
click at [254, 43] on link "Examen" at bounding box center [246, 47] width 49 height 37
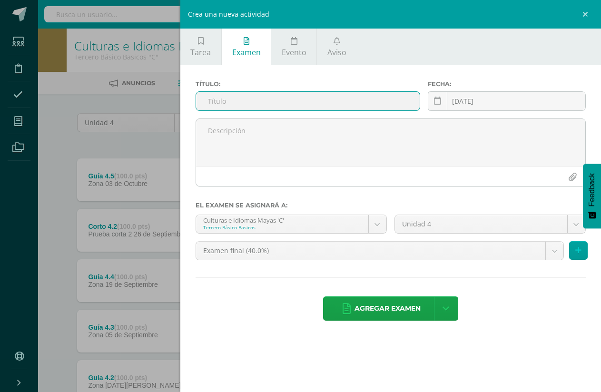
click at [279, 101] on input "text" at bounding box center [308, 101] width 224 height 19
type input "Examen final"
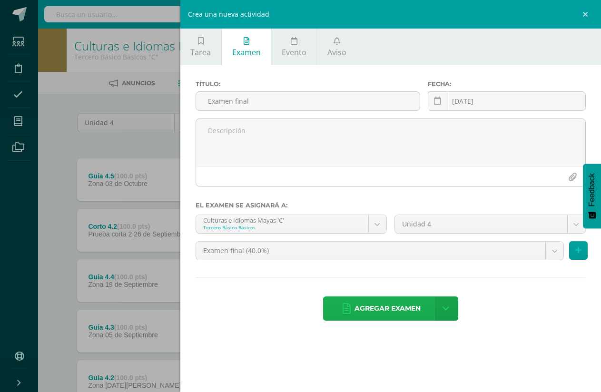
click at [406, 315] on span "Agregar examen" at bounding box center [387, 308] width 66 height 23
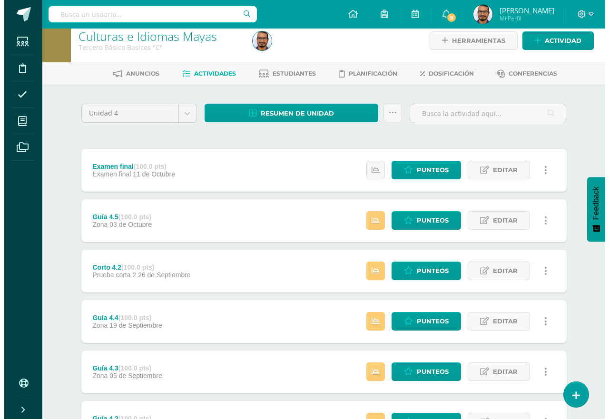
scroll to position [8, 0]
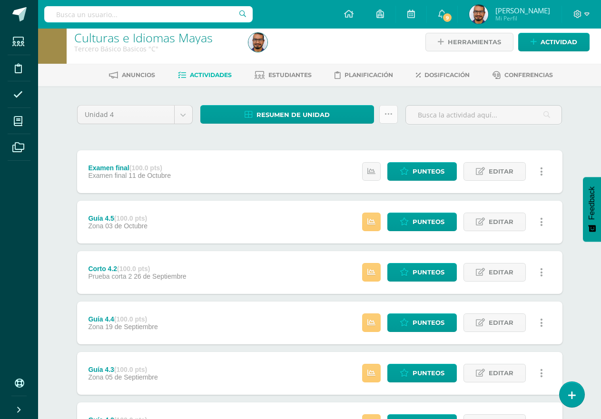
click at [387, 114] on icon at bounding box center [388, 114] width 8 height 8
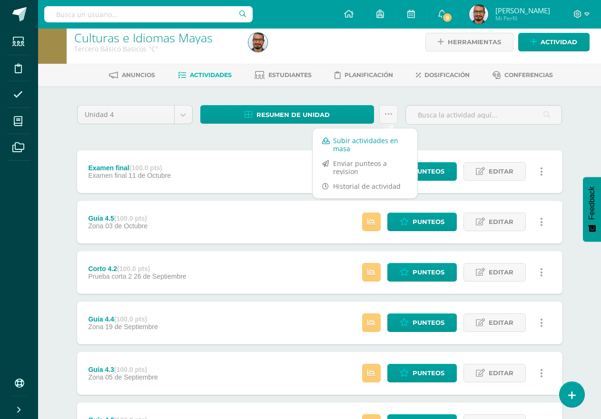
click at [372, 143] on link "Subir actividades en masa" at bounding box center [365, 144] width 105 height 23
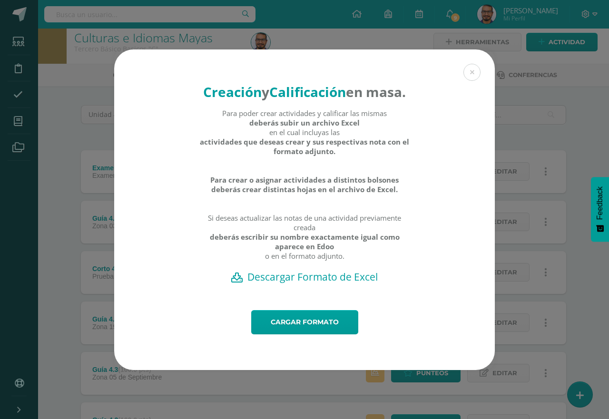
click at [310, 284] on h2 "Descargar Formato de Excel" at bounding box center [304, 276] width 347 height 13
click at [285, 330] on link "Cargar formato" at bounding box center [304, 322] width 107 height 24
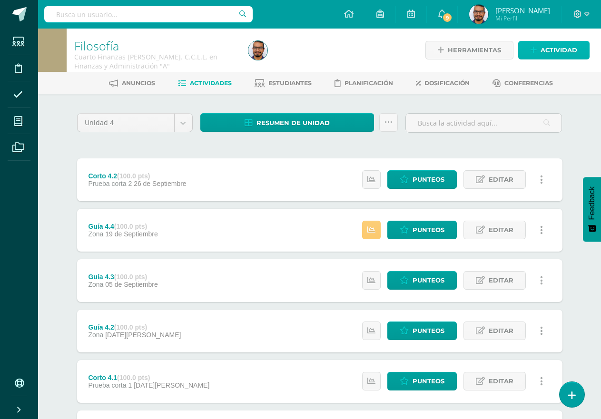
click at [528, 47] on link "Actividad" at bounding box center [553, 50] width 71 height 19
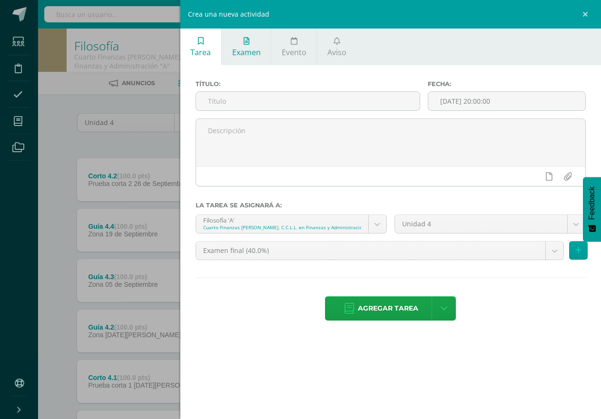
click at [246, 32] on link "Examen" at bounding box center [246, 47] width 49 height 37
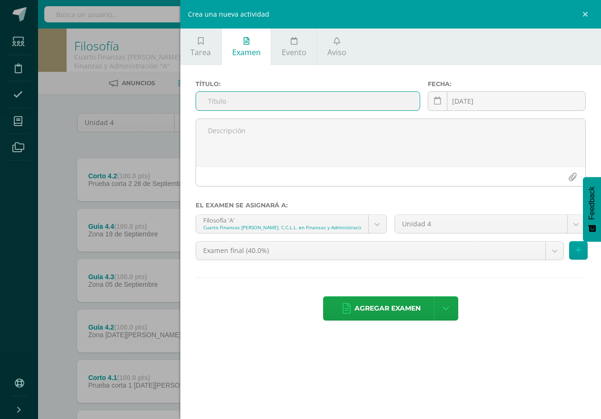
click at [298, 99] on input "text" at bounding box center [308, 101] width 224 height 19
type input "Examen final"
click at [392, 299] on span "Agregar examen" at bounding box center [387, 308] width 66 height 23
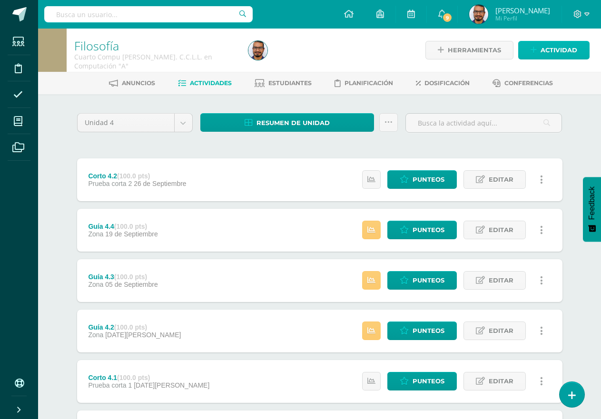
click at [556, 46] on span "Actividad" at bounding box center [559, 50] width 37 height 18
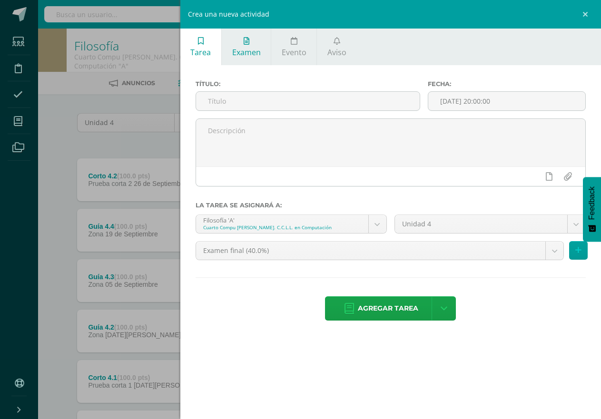
click at [233, 55] on span "Examen" at bounding box center [246, 52] width 29 height 10
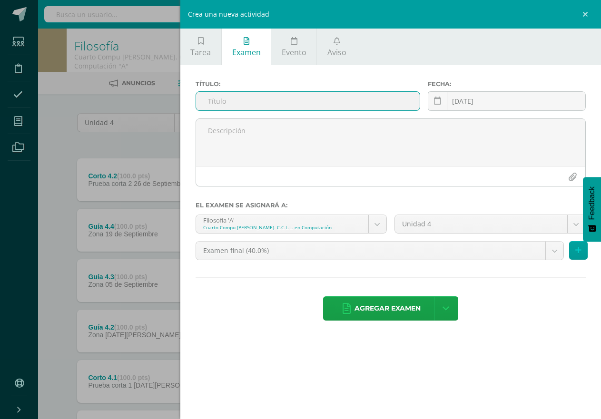
click at [243, 108] on input "text" at bounding box center [308, 101] width 224 height 19
type input "Examen final"
click at [389, 308] on span "Agregar examen" at bounding box center [387, 308] width 66 height 23
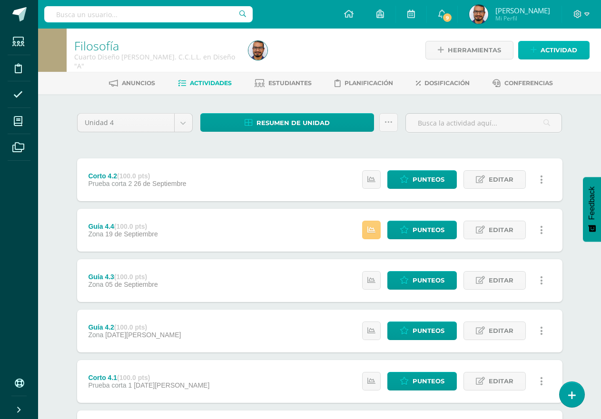
click at [538, 51] on link "Actividad" at bounding box center [553, 50] width 71 height 19
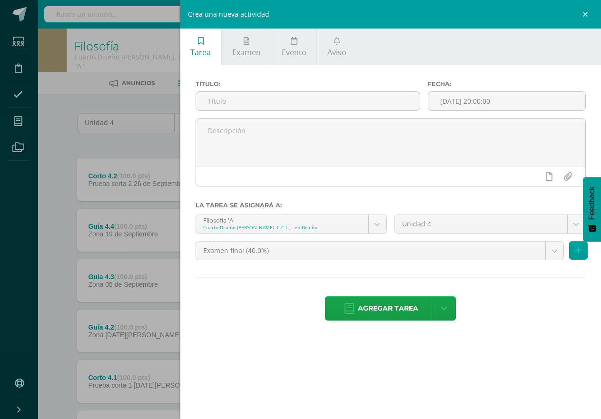
click at [216, 39] on link "Tarea" at bounding box center [200, 47] width 41 height 37
click at [226, 37] on link "Examen" at bounding box center [246, 47] width 49 height 37
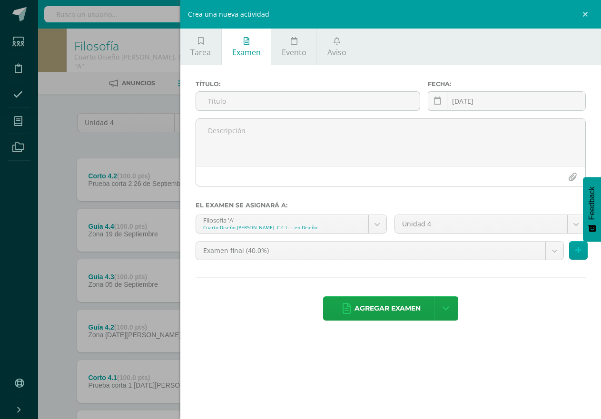
click at [248, 44] on icon at bounding box center [247, 41] width 6 height 8
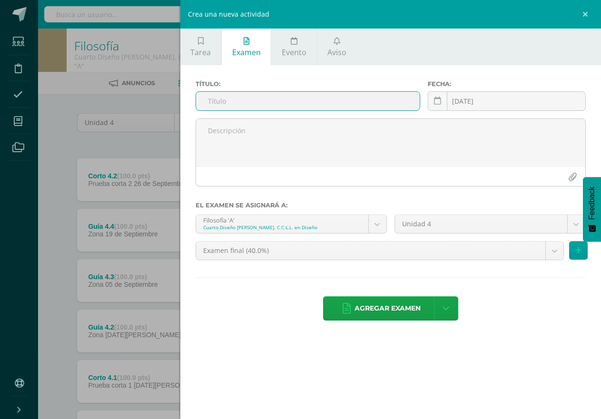
click at [247, 104] on input "text" at bounding box center [308, 101] width 224 height 19
type input "Examen final"
drag, startPoint x: 413, startPoint y: 315, endPoint x: 170, endPoint y: 11, distance: 389.2
click at [413, 315] on span "Agregar examen" at bounding box center [387, 308] width 66 height 23
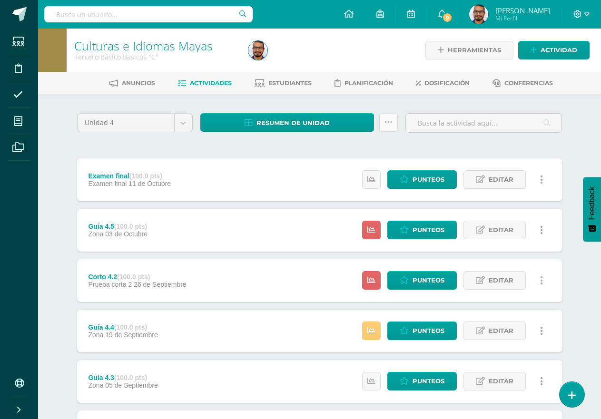
click at [387, 120] on icon at bounding box center [388, 122] width 8 height 8
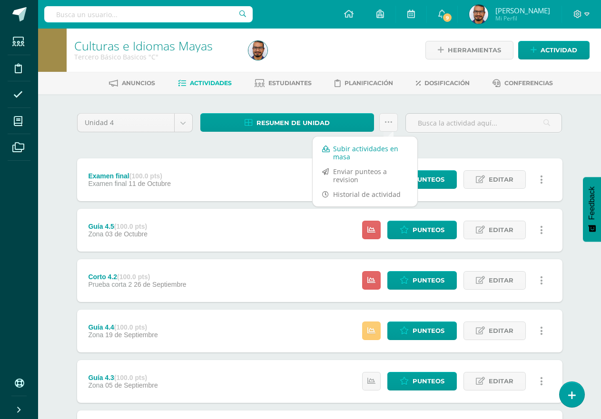
click at [381, 152] on link "Subir actividades en masa" at bounding box center [365, 152] width 105 height 23
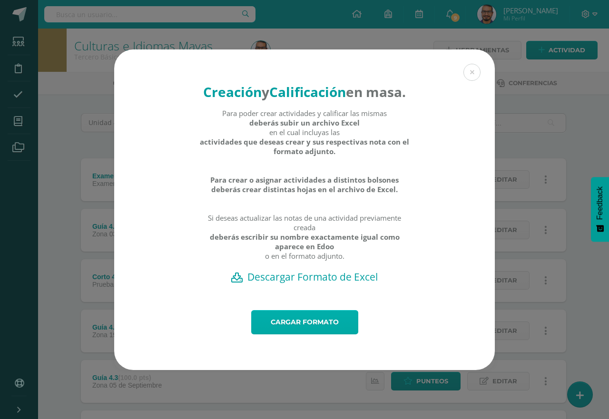
click at [331, 325] on link "Cargar formato" at bounding box center [304, 322] width 107 height 24
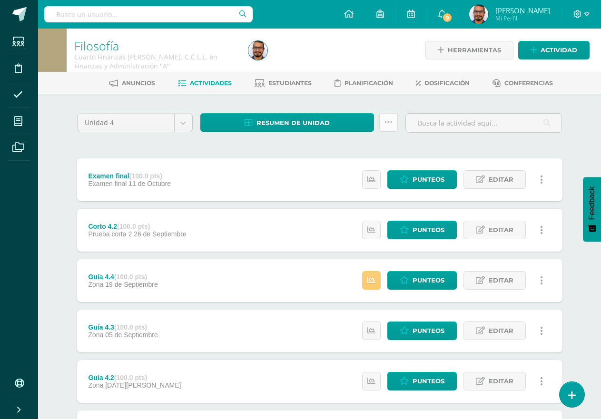
click at [386, 127] on link at bounding box center [388, 122] width 19 height 19
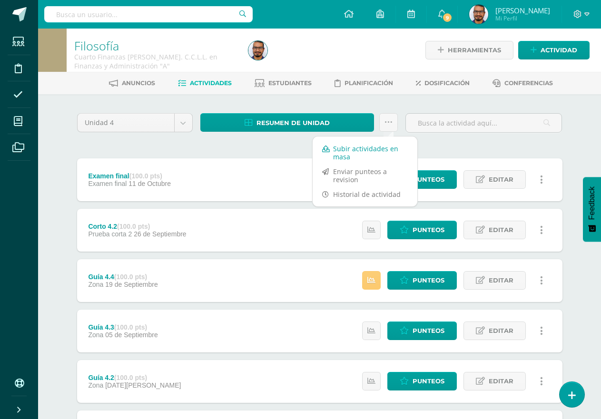
click at [336, 149] on link "Subir actividades en masa" at bounding box center [365, 152] width 105 height 23
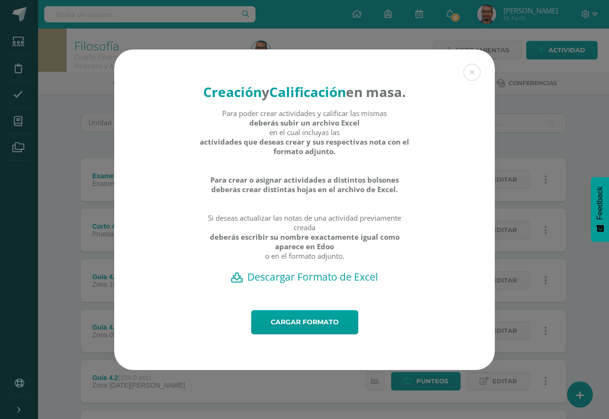
click at [310, 284] on h2 "Descargar Formato de Excel" at bounding box center [304, 276] width 347 height 13
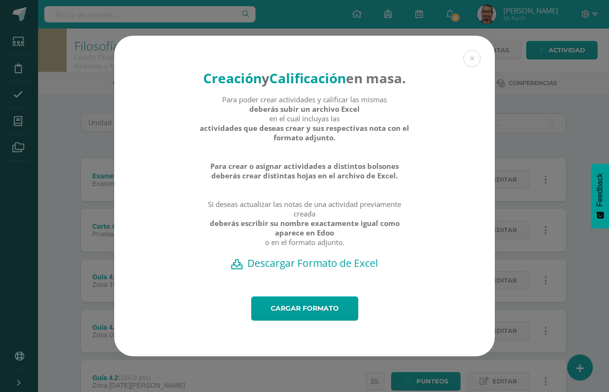
click at [318, 36] on div "Creación y Calificación en masa. Para poder crear actividades y calificar las m…" at bounding box center [304, 166] width 381 height 261
click at [303, 318] on link "Cargar formato" at bounding box center [304, 308] width 107 height 24
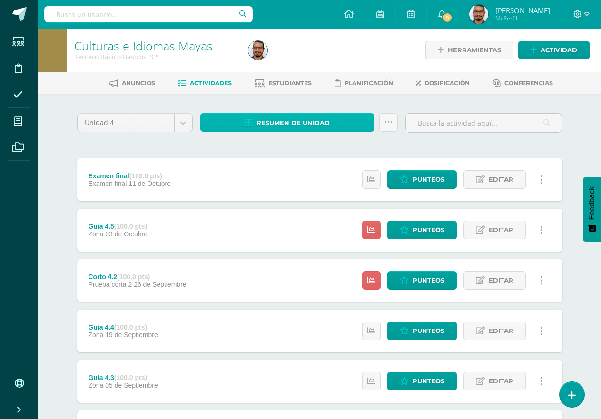
click at [358, 118] on link "Resumen de unidad" at bounding box center [287, 122] width 174 height 19
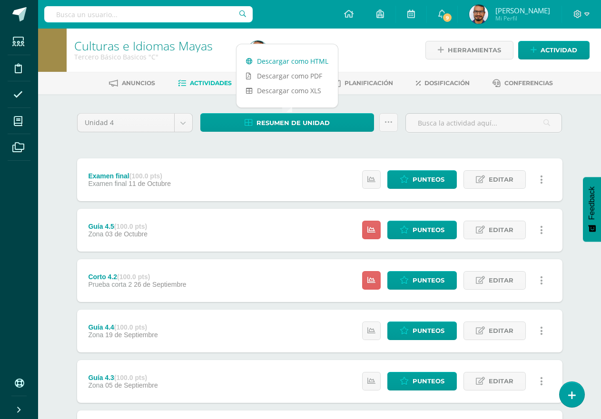
click at [309, 59] on link "Descargar como HTML" at bounding box center [286, 61] width 101 height 15
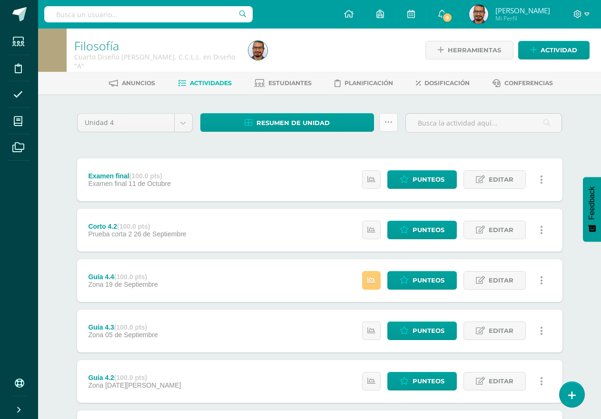
click at [391, 117] on link at bounding box center [388, 122] width 19 height 19
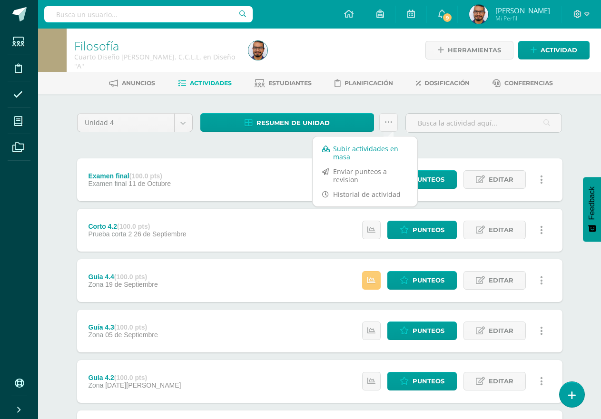
click at [366, 151] on link "Subir actividades en masa" at bounding box center [365, 152] width 105 height 23
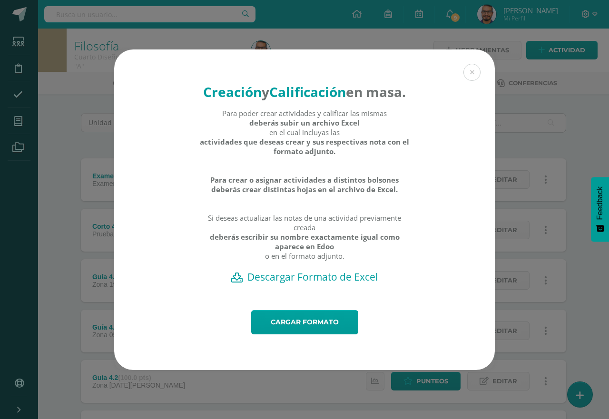
click at [335, 284] on h2 "Descargar Formato de Excel" at bounding box center [304, 276] width 347 height 13
click at [245, 97] on h4 "Creación y Calificación en masa." at bounding box center [304, 92] width 211 height 18
click at [327, 330] on link "Cargar formato" at bounding box center [304, 322] width 107 height 24
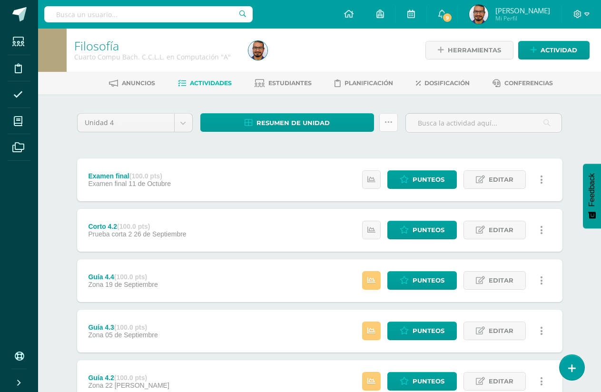
click at [386, 118] on icon at bounding box center [388, 122] width 8 height 8
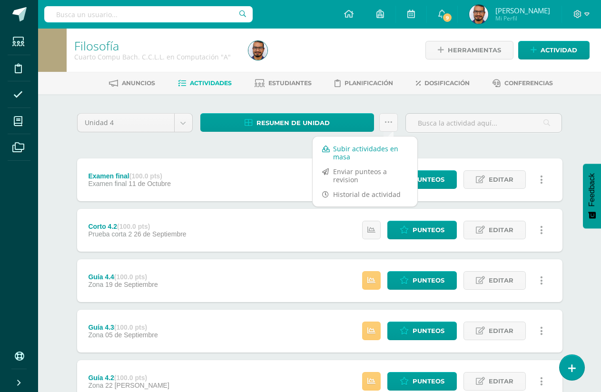
click at [382, 145] on link "Subir actividades en masa" at bounding box center [365, 152] width 105 height 23
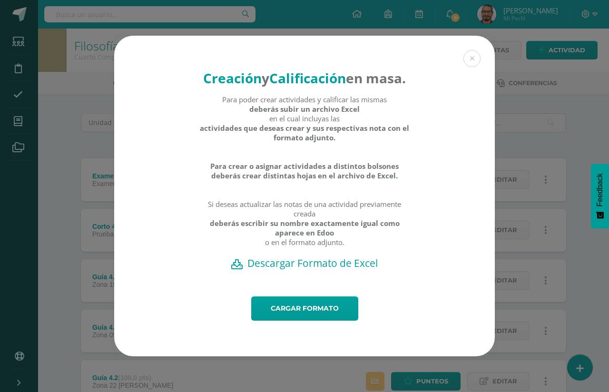
click at [280, 270] on h2 "Descargar Formato de Excel" at bounding box center [304, 262] width 347 height 13
click at [307, 270] on h2 "Descargar Formato de Excel" at bounding box center [304, 262] width 347 height 13
click at [326, 319] on link "Cargar formato" at bounding box center [304, 308] width 107 height 24
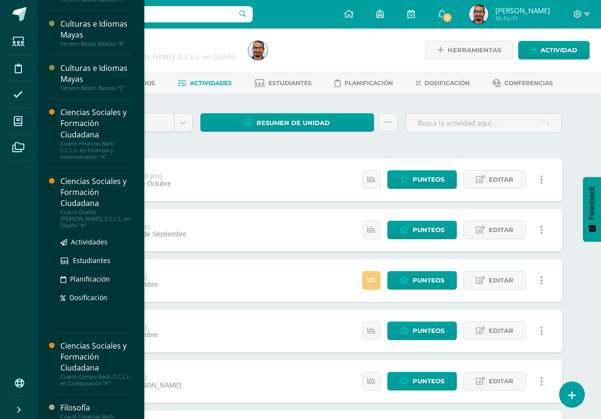
scroll to position [404, 0]
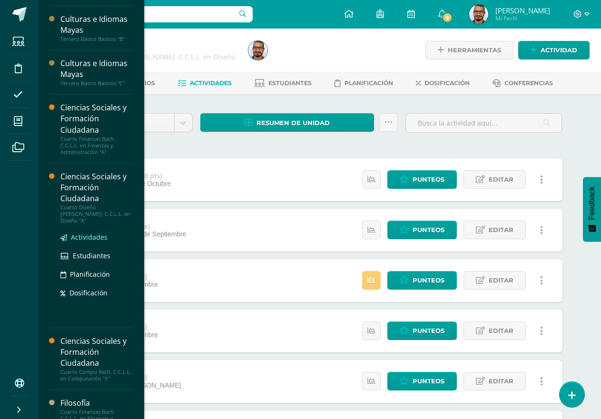
click at [93, 233] on span "Actividades" at bounding box center [89, 237] width 37 height 9
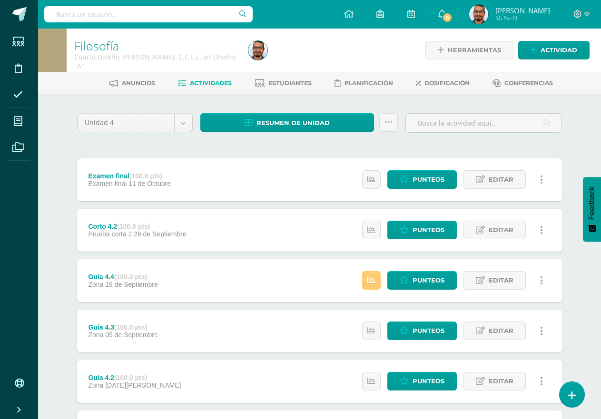
scroll to position [400, 0]
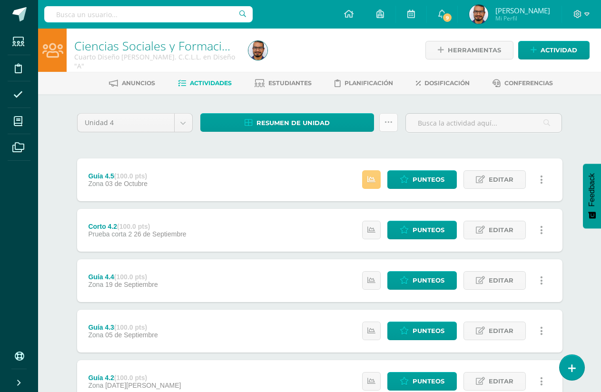
click at [382, 127] on link at bounding box center [388, 122] width 19 height 19
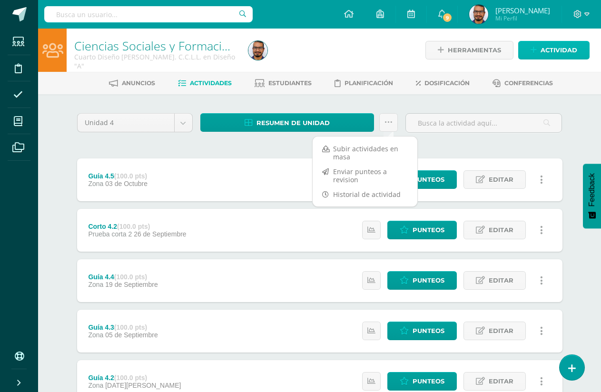
click at [541, 43] on span "Actividad" at bounding box center [559, 50] width 37 height 18
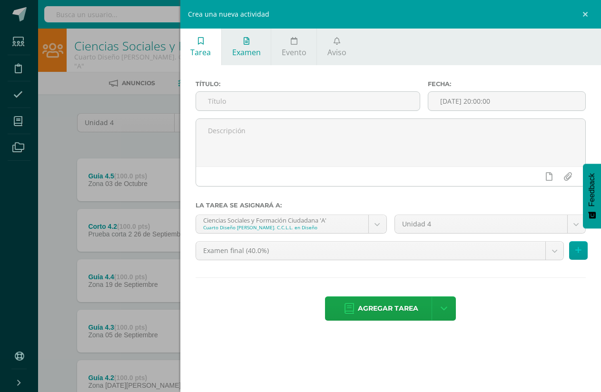
click at [248, 61] on link "Examen" at bounding box center [246, 47] width 49 height 37
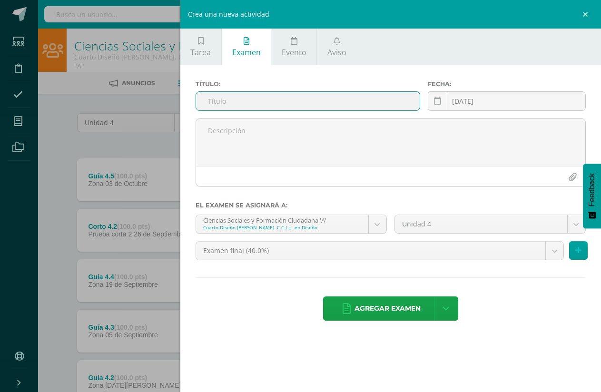
click at [278, 98] on input "text" at bounding box center [308, 101] width 224 height 19
type input "Examen final"
click at [368, 300] on span "Agregar examen" at bounding box center [387, 308] width 66 height 23
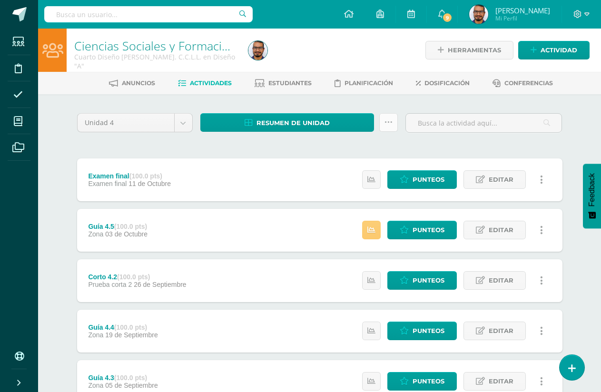
click at [393, 122] on link at bounding box center [388, 122] width 19 height 19
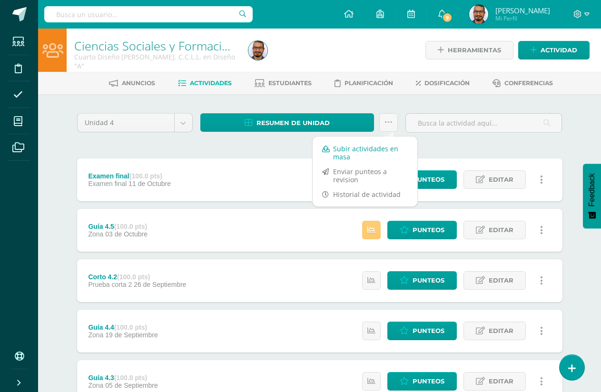
click at [347, 155] on link "Subir actividades en masa" at bounding box center [365, 152] width 105 height 23
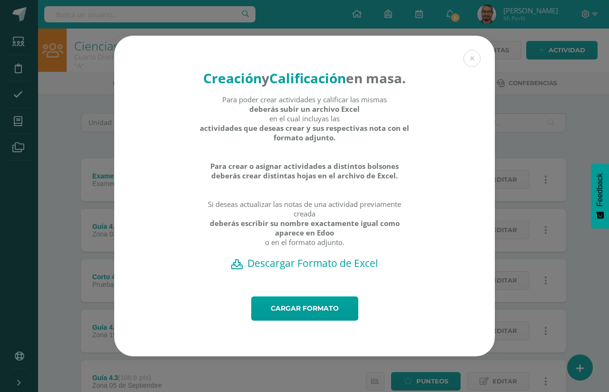
click at [303, 270] on h2 "Descargar Formato de Excel" at bounding box center [304, 262] width 347 height 13
click at [279, 319] on link "Cargar formato" at bounding box center [304, 308] width 107 height 24
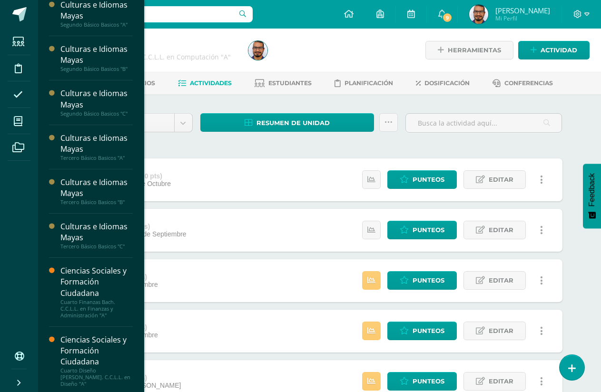
scroll to position [427, 0]
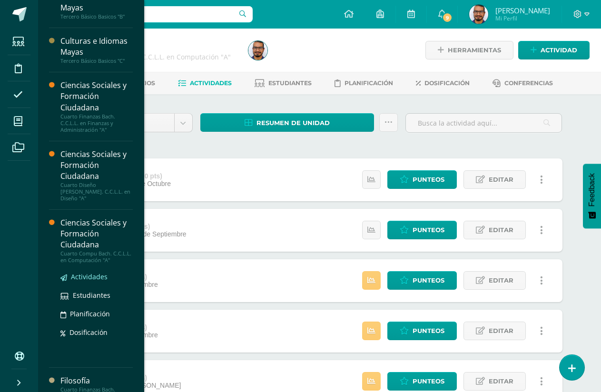
click at [78, 272] on span "Actividades" at bounding box center [89, 276] width 37 height 9
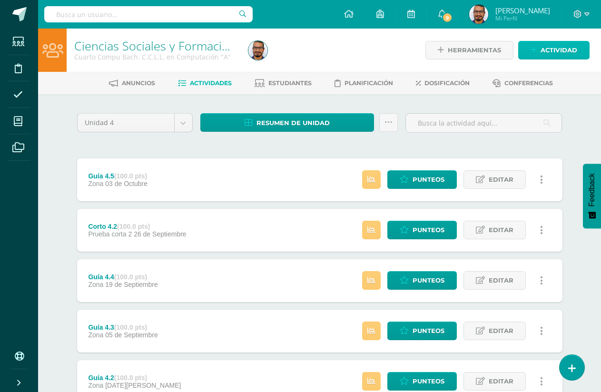
click at [530, 48] on link "Actividad" at bounding box center [553, 50] width 71 height 19
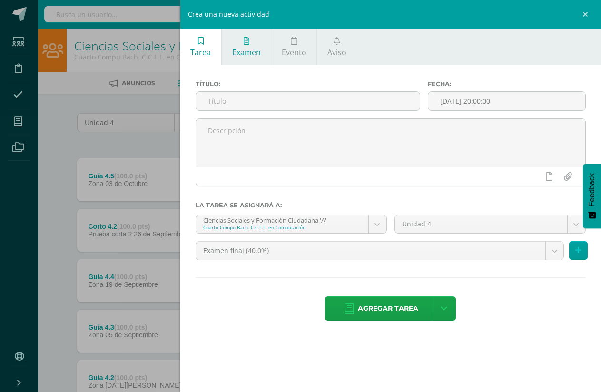
click at [244, 48] on span "Examen" at bounding box center [246, 52] width 29 height 10
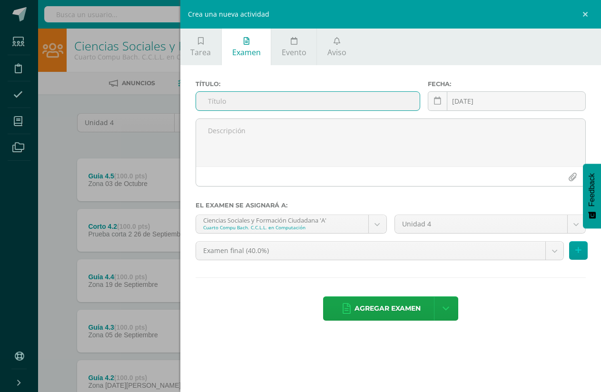
click at [240, 101] on input "text" at bounding box center [308, 101] width 224 height 19
type input "Examen final"
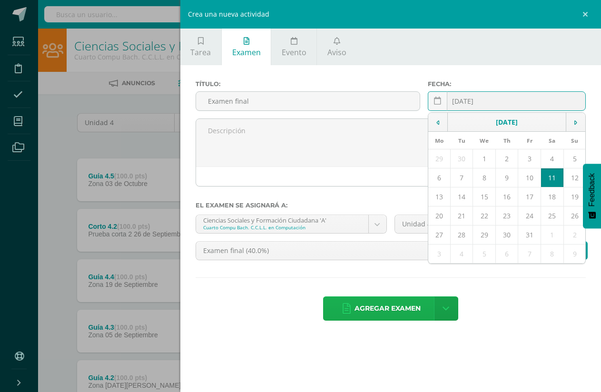
click at [352, 311] on link "Agregar examen" at bounding box center [381, 308] width 117 height 24
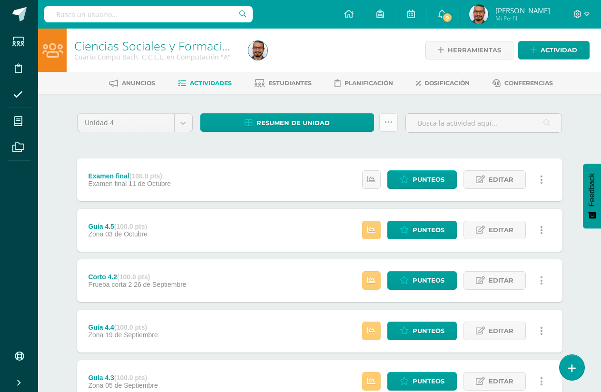
click at [389, 119] on icon at bounding box center [388, 122] width 8 height 8
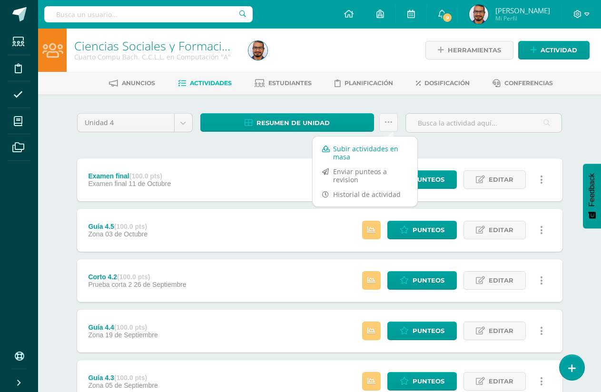
click at [353, 150] on link "Subir actividades en masa" at bounding box center [365, 152] width 105 height 23
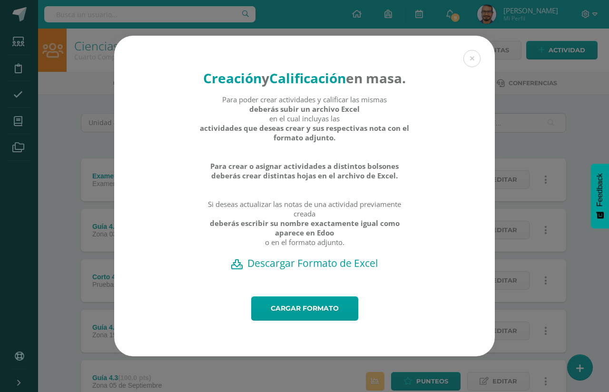
click at [322, 270] on h2 "Descargar Formato de Excel" at bounding box center [304, 262] width 347 height 13
click at [366, 36] on div "Creación y Calificación en masa. Para poder crear actividades y calificar las m…" at bounding box center [304, 166] width 381 height 261
click at [200, 223] on div "Para poder crear actividades y calificar las mismas deberás subir un archivo Ex…" at bounding box center [304, 176] width 211 height 162
click at [325, 317] on link "Cargar formato" at bounding box center [304, 308] width 107 height 24
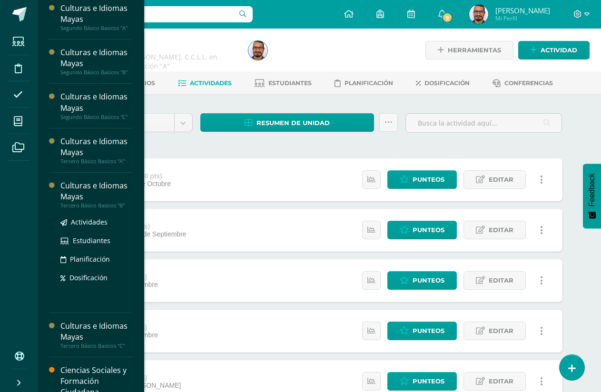
scroll to position [381, 0]
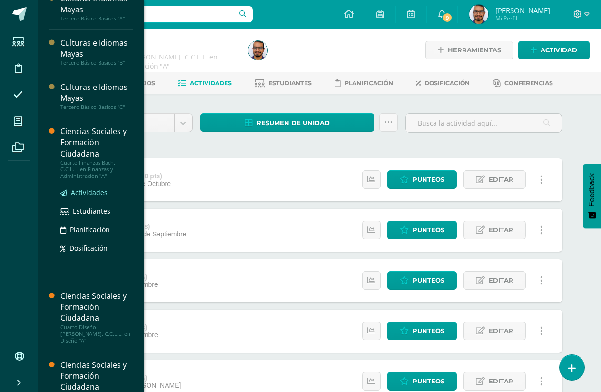
click at [89, 192] on span "Actividades" at bounding box center [89, 192] width 37 height 9
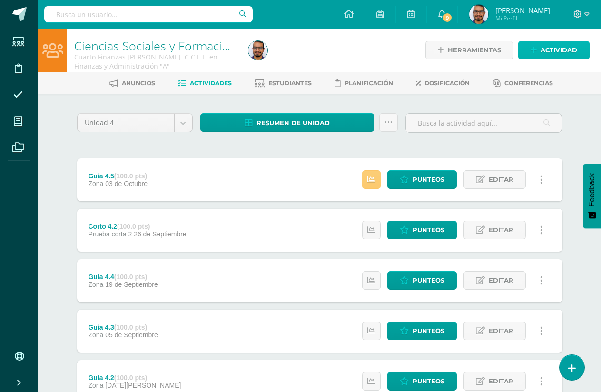
click at [551, 48] on span "Actividad" at bounding box center [559, 50] width 37 height 18
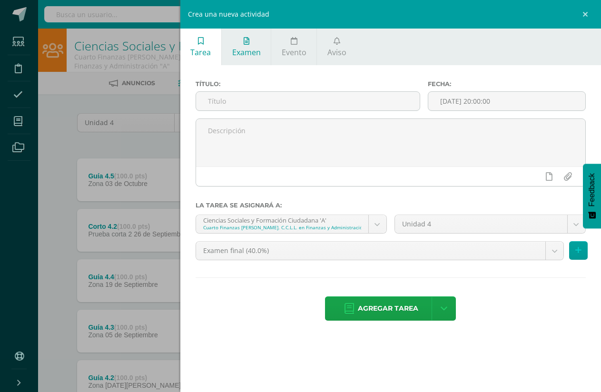
click at [228, 47] on link "Examen" at bounding box center [246, 47] width 49 height 37
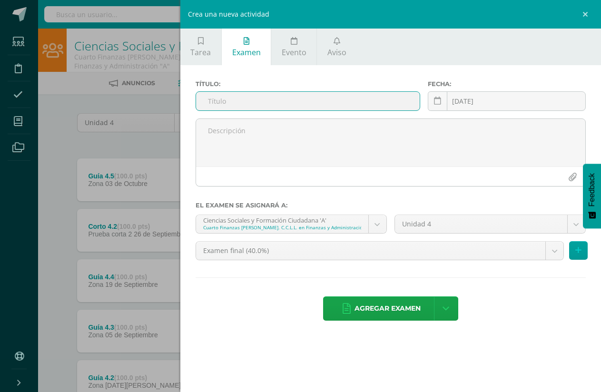
click at [279, 97] on input "text" at bounding box center [308, 101] width 224 height 19
type input "Examen final"
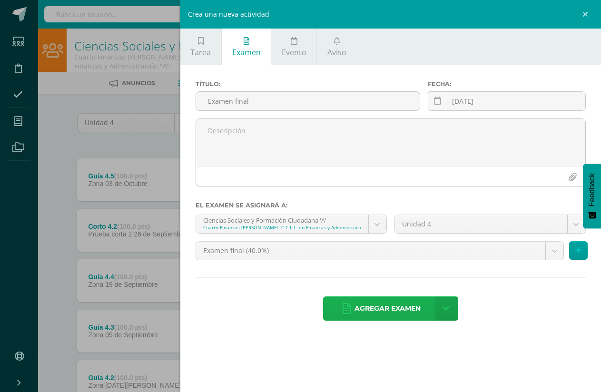
click at [369, 315] on span "Agregar examen" at bounding box center [387, 308] width 66 height 23
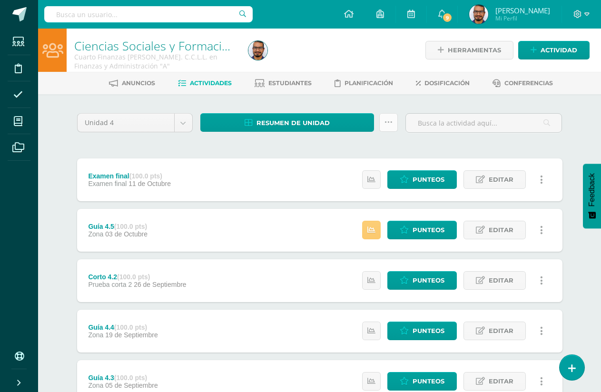
click at [381, 124] on link at bounding box center [388, 122] width 19 height 19
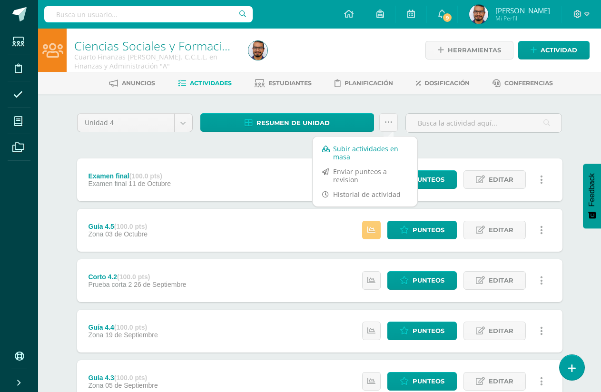
click at [371, 149] on link "Subir actividades en masa" at bounding box center [365, 152] width 105 height 23
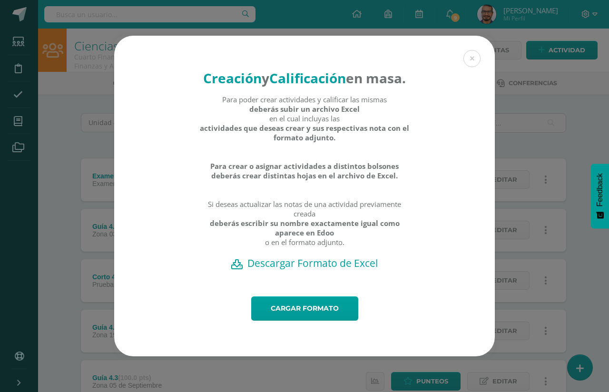
click at [294, 270] on h2 "Descargar Formato de Excel" at bounding box center [304, 262] width 347 height 13
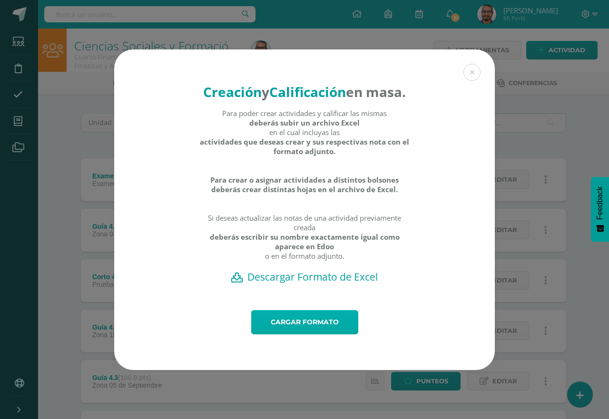
click at [312, 334] on link "Cargar formato" at bounding box center [304, 322] width 107 height 24
